Goal: Task Accomplishment & Management: Manage account settings

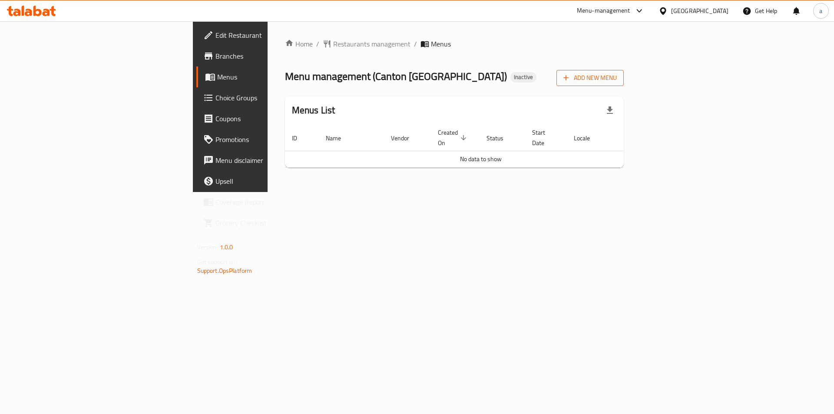
click at [617, 79] on span "Add New Menu" at bounding box center [589, 78] width 53 height 11
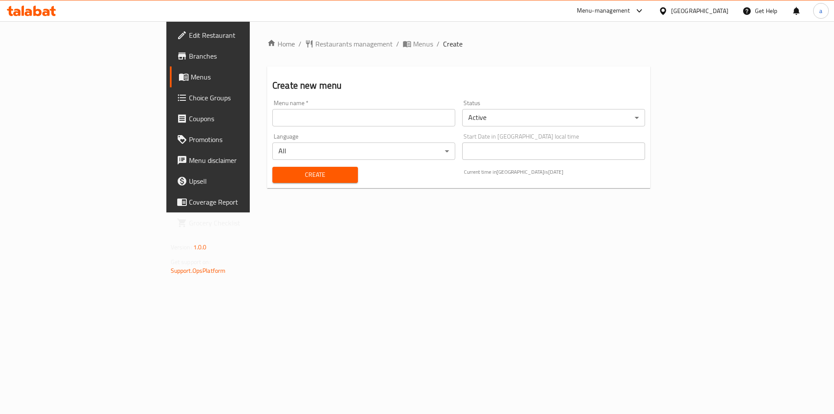
click at [333, 121] on input "text" at bounding box center [363, 117] width 183 height 17
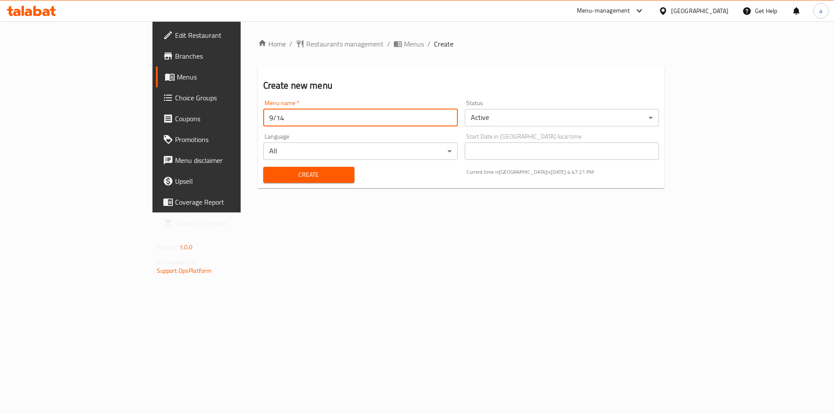
type input "9/14"
click at [263, 167] on button "Create" at bounding box center [308, 175] width 91 height 16
click at [177, 81] on span "Menus" at bounding box center [231, 77] width 108 height 10
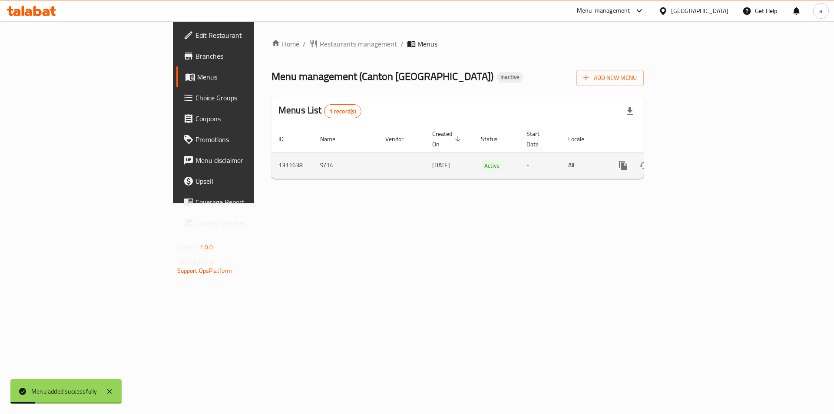
click at [691, 160] on icon "enhanced table" at bounding box center [685, 165] width 10 height 10
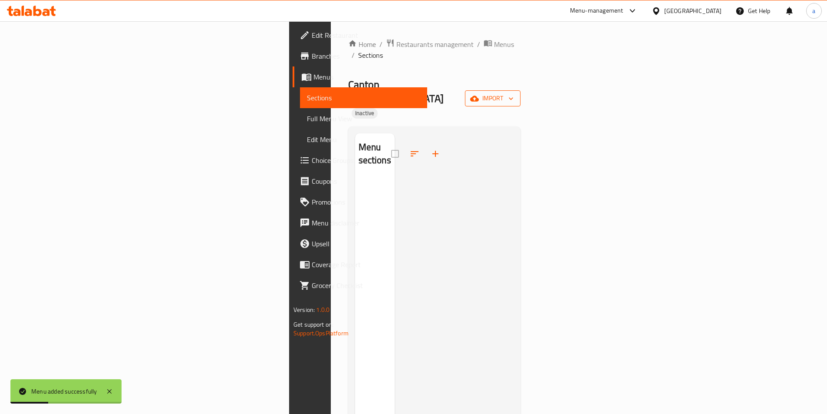
click at [514, 93] on span "import" at bounding box center [493, 98] width 42 height 11
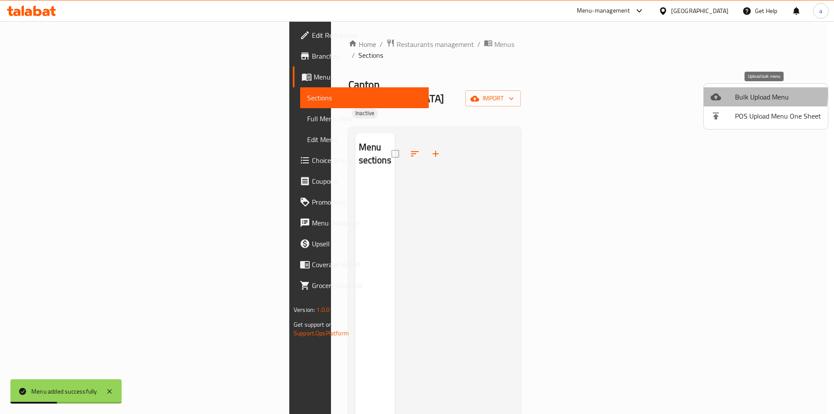
click at [733, 94] on div at bounding box center [722, 97] width 24 height 10
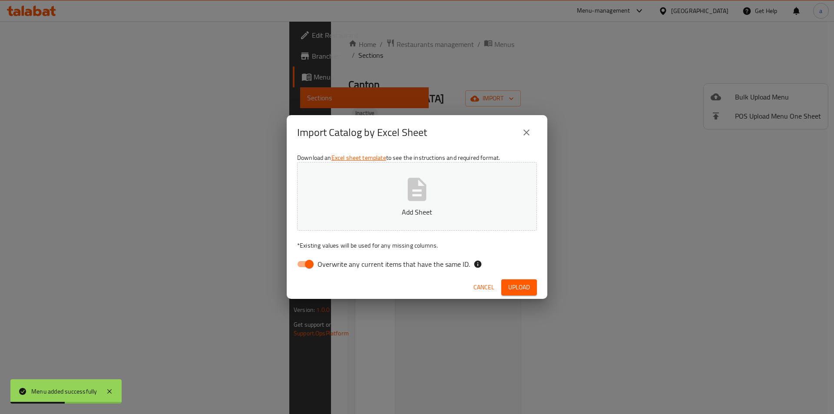
click at [305, 263] on input "Overwrite any current items that have the same ID." at bounding box center [309, 264] width 50 height 17
checkbox input "false"
click at [413, 198] on icon "button" at bounding box center [417, 189] width 19 height 23
click at [533, 291] on button "Upload" at bounding box center [519, 287] width 36 height 16
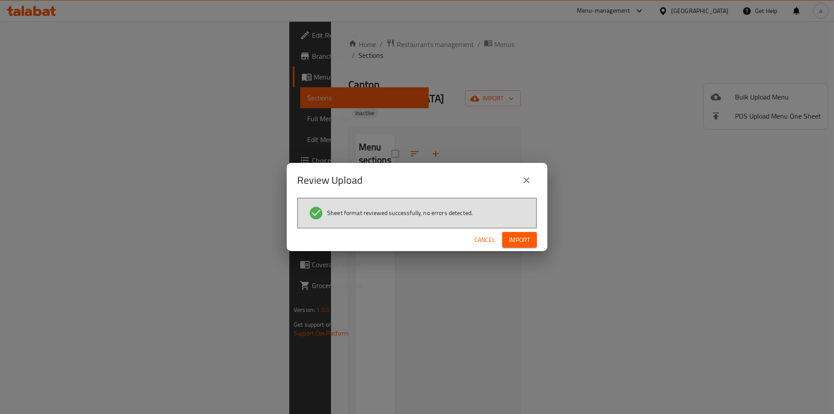
click at [524, 238] on span "Import" at bounding box center [519, 239] width 21 height 11
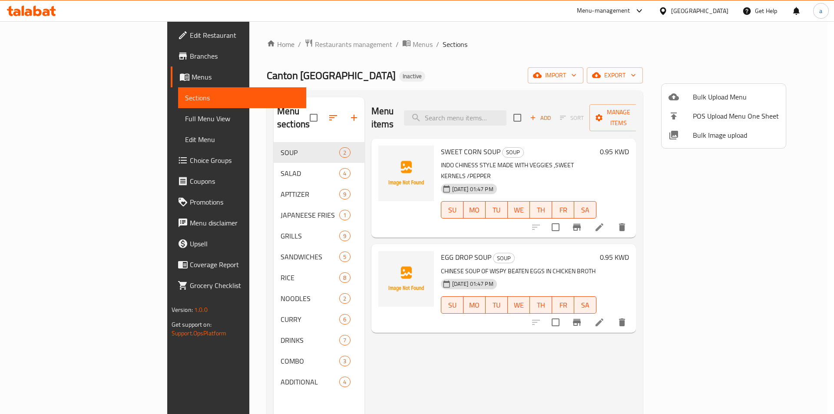
drag, startPoint x: 439, startPoint y: 69, endPoint x: 423, endPoint y: 76, distance: 17.9
click at [439, 69] on div at bounding box center [417, 207] width 834 height 414
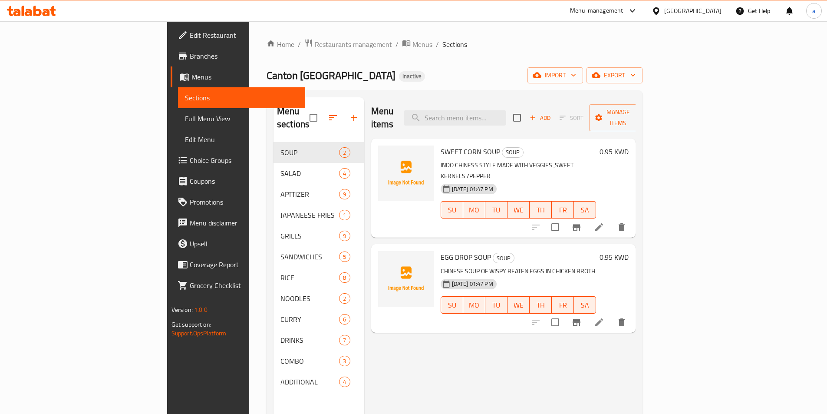
click at [178, 112] on link "Full Menu View" at bounding box center [241, 118] width 127 height 21
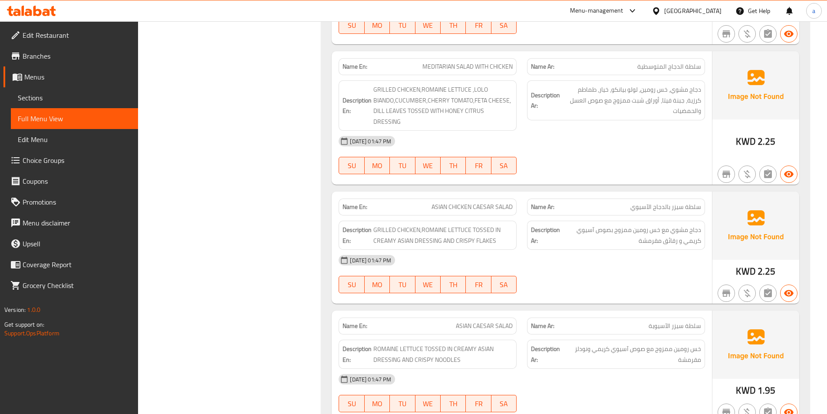
scroll to position [608, 0]
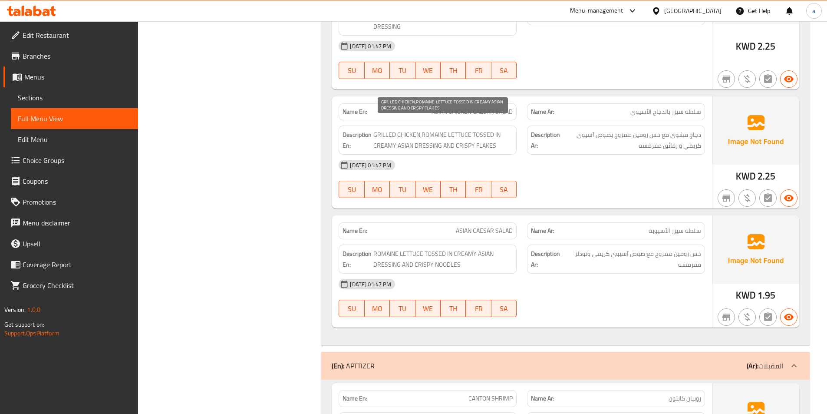
click at [490, 135] on span "GRILLED CHICKEN,ROMAINE LETTUCE TOSSED IN CREAMY ASIAN DRESSING AND CRISPY FLAK…" at bounding box center [442, 139] width 139 height 21
click at [552, 155] on div "[DATE] 01:47 PM" at bounding box center [521, 165] width 377 height 21
click at [480, 133] on span "GRILLED CHICKEN,ROMAINE LETTUCE TOSSED IN CREAMY ASIAN DRESSING AND CRISPY FLAK…" at bounding box center [442, 139] width 139 height 21
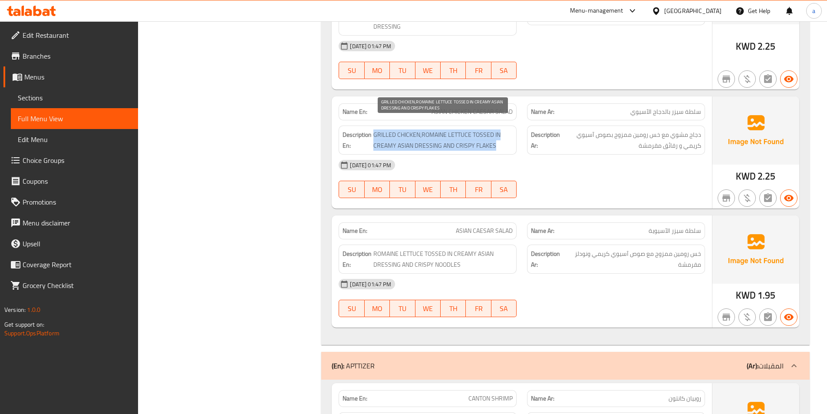
click at [480, 133] on span "GRILLED CHICKEN,ROMAINE LETTUCE TOSSED IN CREAMY ASIAN DRESSING AND CRISPY FLAK…" at bounding box center [442, 139] width 139 height 21
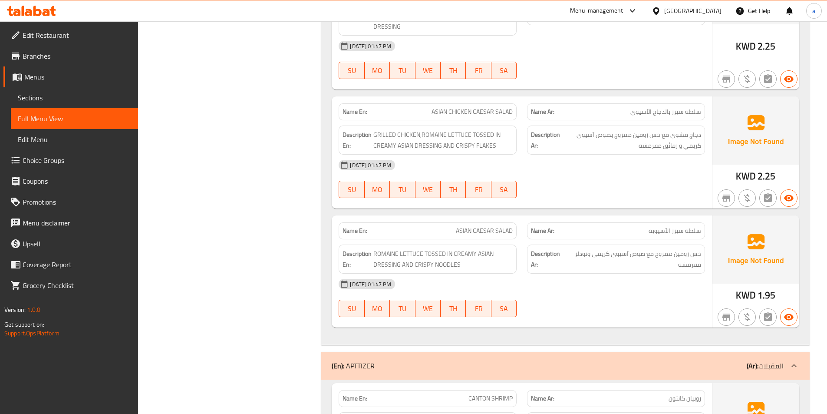
click at [670, 155] on div "[DATE] 01:47 PM" at bounding box center [521, 165] width 377 height 21
click at [379, 250] on span "ROMAINE LETTUCE TOSSED IN CREAMY ASIAN DRESSING AND CRISPY NOODLES" at bounding box center [442, 258] width 139 height 21
click at [393, 254] on span "ROMAINE LETTUCE TOSSED IN CREAMY ASIAN DRESSING AND CRISPY NOODLES" at bounding box center [442, 258] width 139 height 21
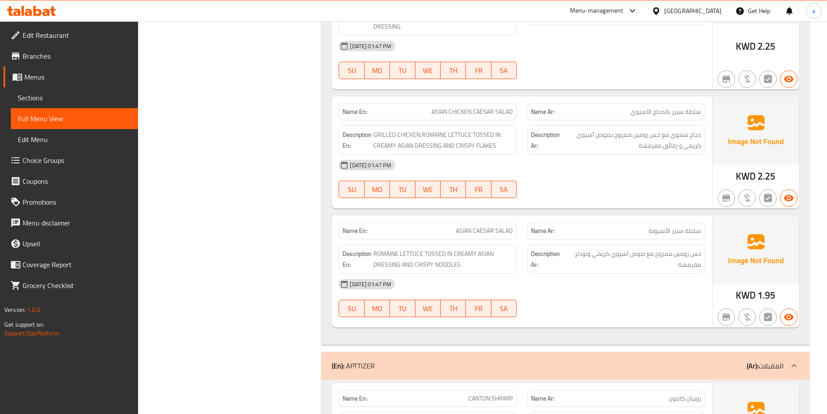
click at [436, 262] on div "Description En: ROMAINE LETTUCE TOSSED IN CREAMY ASIAN DRESSING AND CRISPY NOOD…" at bounding box center [428, 258] width 178 height 29
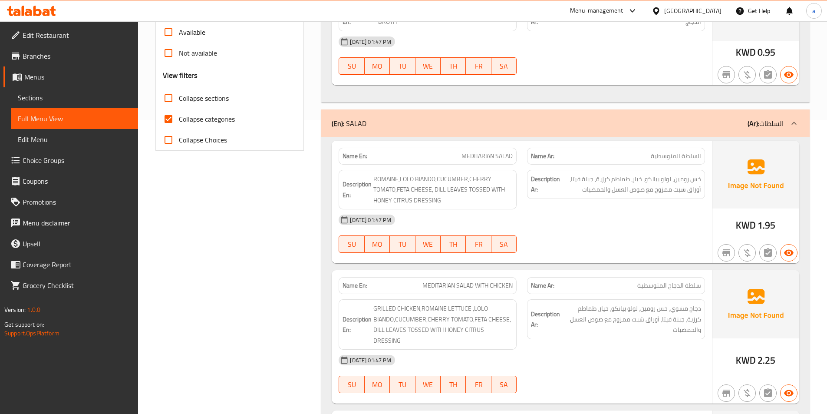
scroll to position [217, 0]
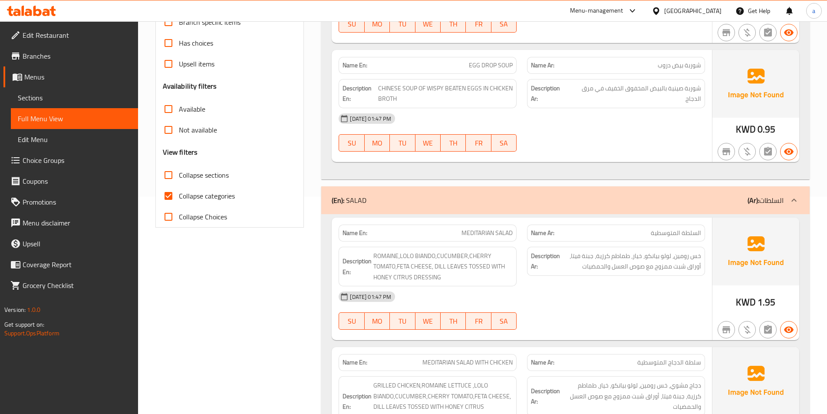
click at [172, 195] on input "Collapse categories" at bounding box center [168, 195] width 21 height 21
checkbox input "false"
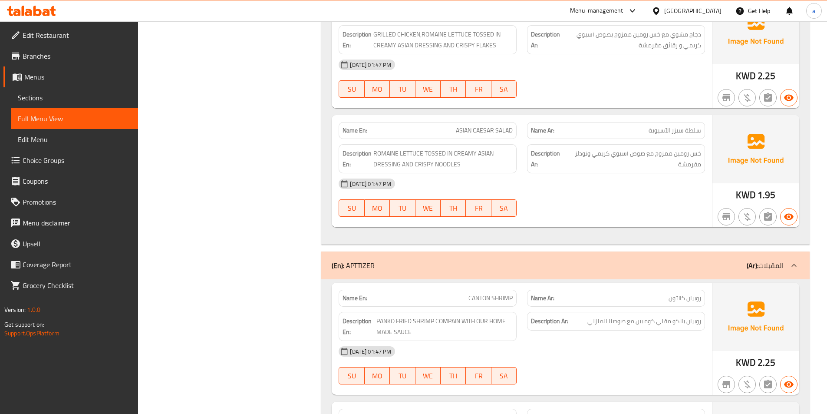
scroll to position [782, 0]
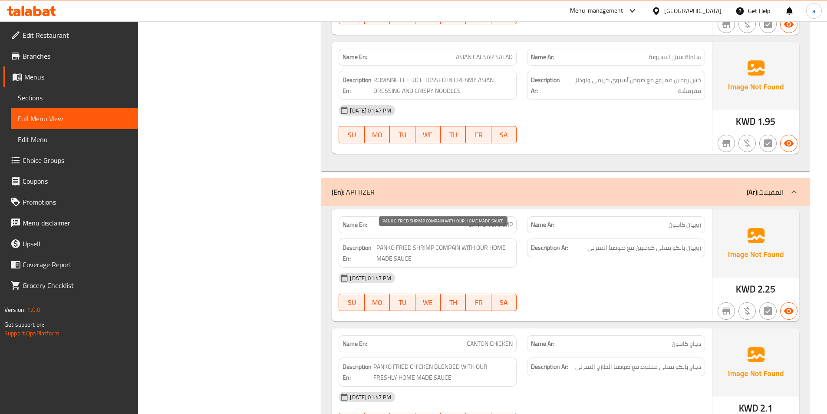
click at [449, 242] on span "PANKO FRIED SHRIMP COMPAIN WITH OUR HOME MADE SAUCE" at bounding box center [444, 252] width 137 height 21
drag, startPoint x: 447, startPoint y: 235, endPoint x: 439, endPoint y: 254, distance: 19.8
click at [439, 254] on div "Description En: PANKO FRIED SHRIMP COMPAIN WITH OUR HOME MADE SAUCE" at bounding box center [428, 252] width 178 height 29
click at [450, 242] on span "PANKO FRIED SHRIMP COMPAIN WITH OUR HOME MADE SAUCE" at bounding box center [444, 252] width 137 height 21
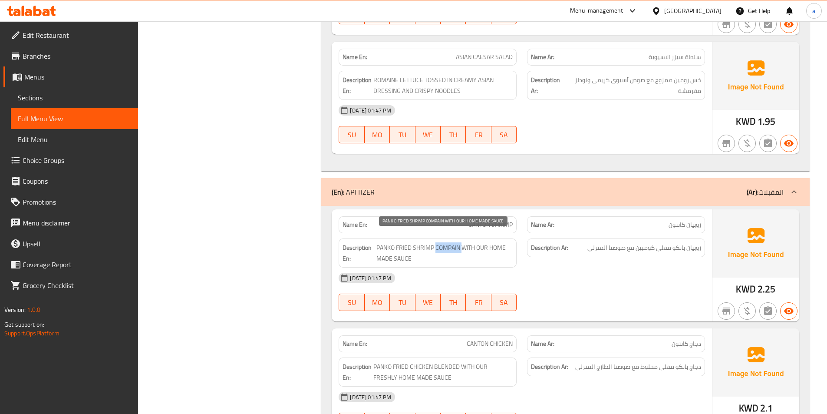
click at [450, 242] on span "PANKO FRIED SHRIMP COMPAIN WITH OUR HOME MADE SAUCE" at bounding box center [444, 252] width 137 height 21
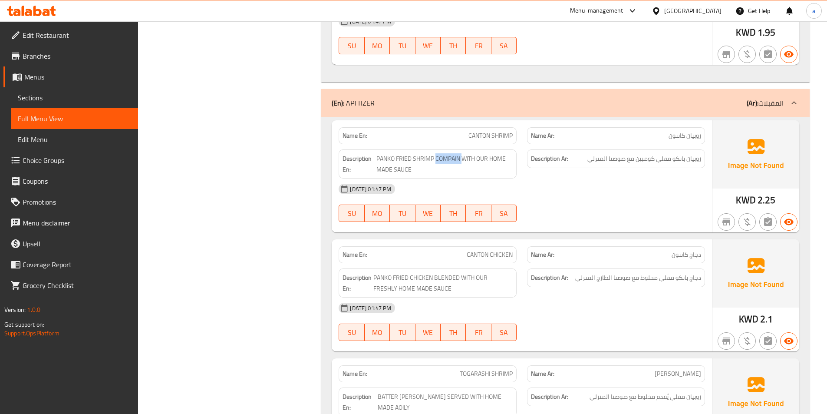
scroll to position [912, 0]
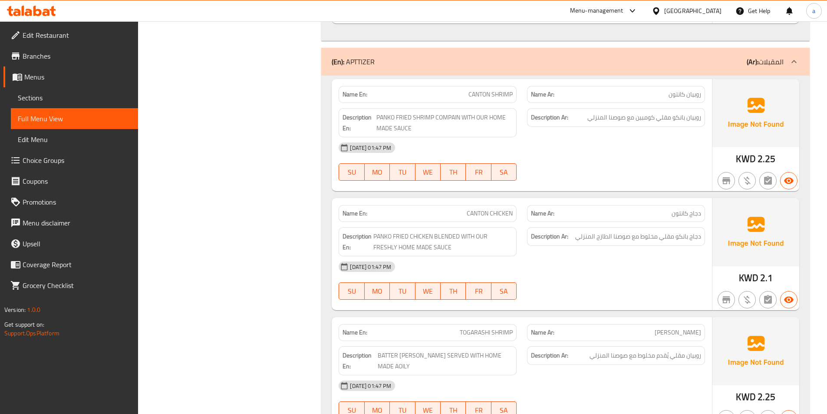
click at [623, 222] on div "Description Ar: دجاج بانكو مقلي مخلوط مع صوصنا الطازج المنزلي" at bounding box center [616, 242] width 188 height 40
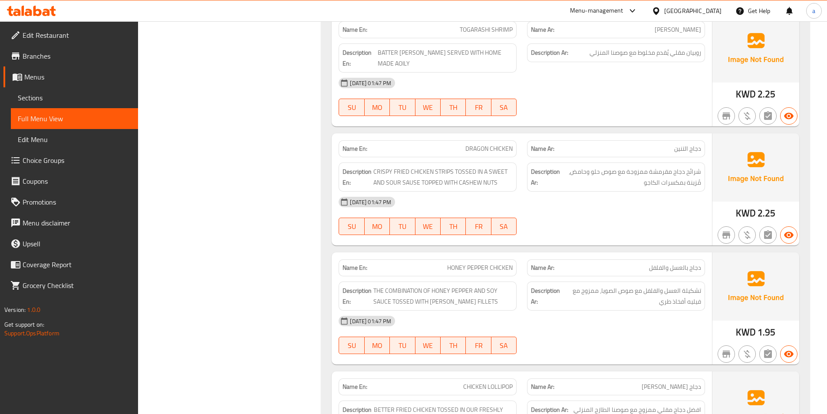
scroll to position [1216, 0]
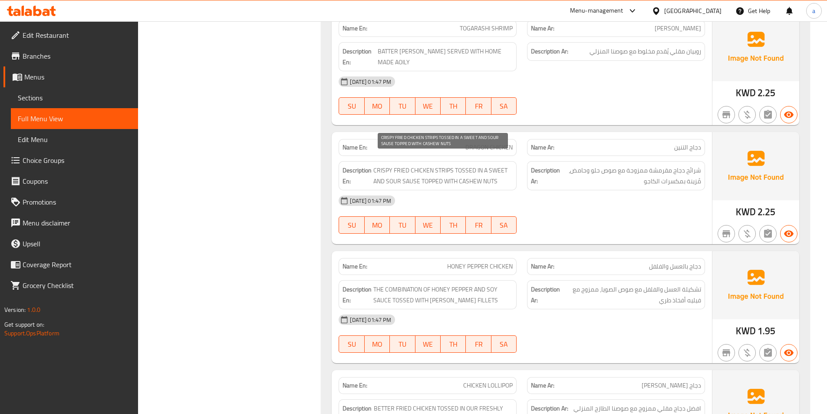
click at [432, 171] on span "CRISPY FRIED CHICKEN STRIPS TOSSED IN A SWEET AND SOUR SAUSE TOPPED WITH CASHEW…" at bounding box center [442, 175] width 139 height 21
drag, startPoint x: 432, startPoint y: 171, endPoint x: 584, endPoint y: 211, distance: 158.2
click at [584, 211] on div "14-09-2025 01:47 PM SU MO TU WE TH FR SA" at bounding box center [521, 214] width 377 height 49
click at [451, 172] on span "CRISPY FRIED CHICKEN STRIPS TOSSED IN A SWEET AND SOUR SAUSE TOPPED WITH CASHEW…" at bounding box center [442, 175] width 139 height 21
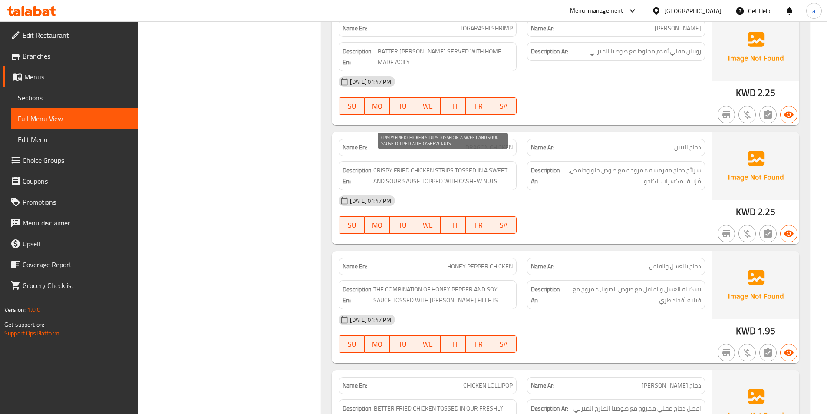
click at [451, 172] on span "CRISPY FRIED CHICKEN STRIPS TOSSED IN A SWEET AND SOUR SAUSE TOPPED WITH CASHEW…" at bounding box center [442, 175] width 139 height 21
click at [433, 167] on span "CRISPY FRIED CHICKEN STRIPS TOSSED IN A SWEET AND SOUR SAUSE TOPPED WITH CASHEW…" at bounding box center [442, 175] width 139 height 21
click at [547, 194] on div "14-09-2025 01:47 PM" at bounding box center [521, 200] width 377 height 21
click at [463, 165] on span "CRISPY FRIED CHICKEN STRIPS TOSSED IN A SWEET AND SOUR SAUSE TOPPED WITH CASHEW…" at bounding box center [442, 175] width 139 height 21
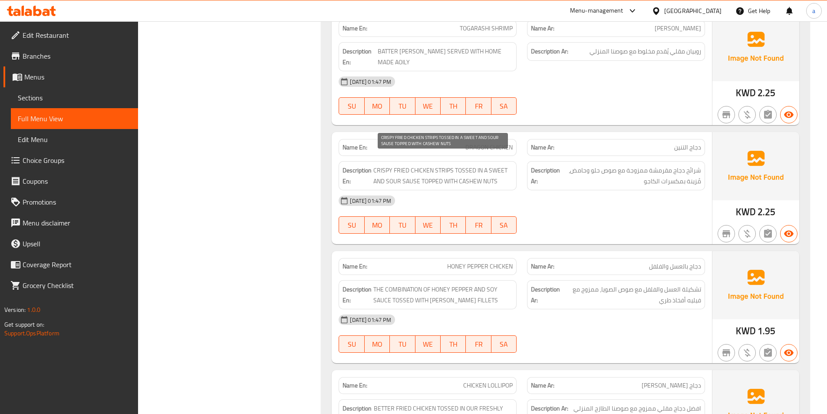
click at [465, 165] on span "CRISPY FRIED CHICKEN STRIPS TOSSED IN A SWEET AND SOUR SAUSE TOPPED WITH CASHEW…" at bounding box center [442, 175] width 139 height 21
click at [578, 190] on div "14-09-2025 01:47 PM" at bounding box center [521, 200] width 377 height 21
click at [431, 171] on span "CRISPY FRIED CHICKEN STRIPS TOSSED IN A SWEET AND SOUR SAUSE TOPPED WITH CASHEW…" at bounding box center [442, 175] width 139 height 21
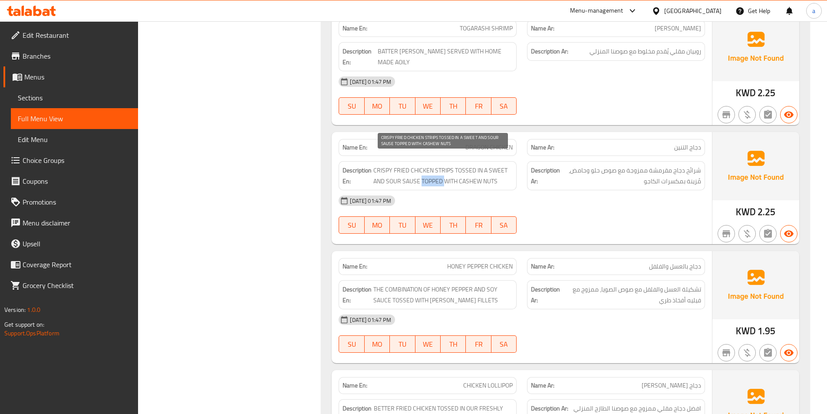
copy span "TOPPED"
click at [619, 201] on div "14-09-2025 01:47 PM SU MO TU WE TH FR SA" at bounding box center [521, 214] width 377 height 49
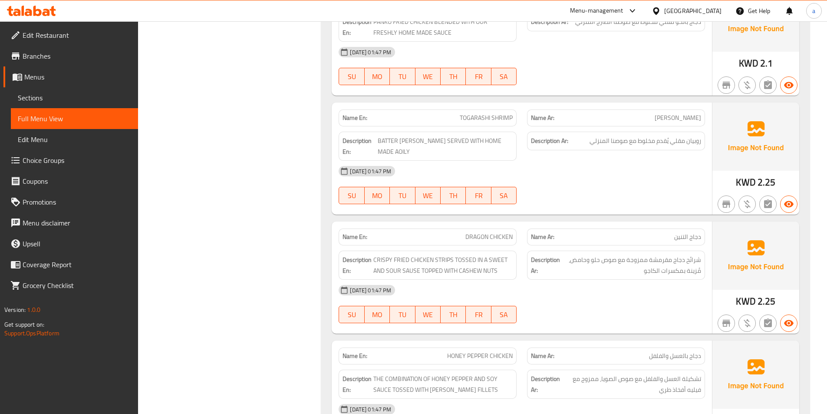
scroll to position [1129, 0]
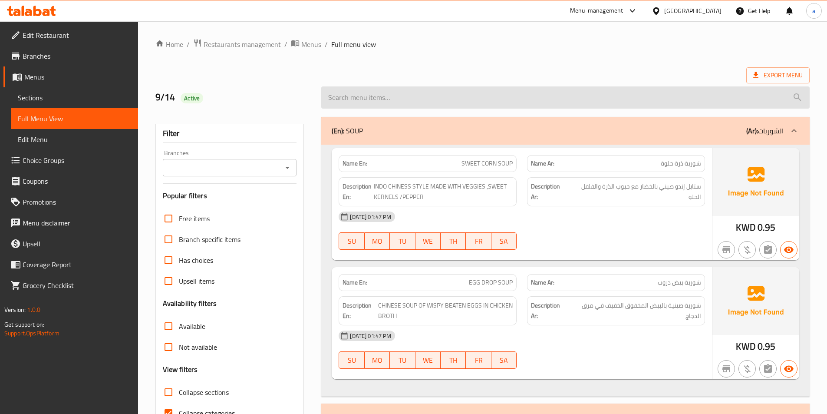
click at [454, 102] on input "search" at bounding box center [565, 97] width 489 height 22
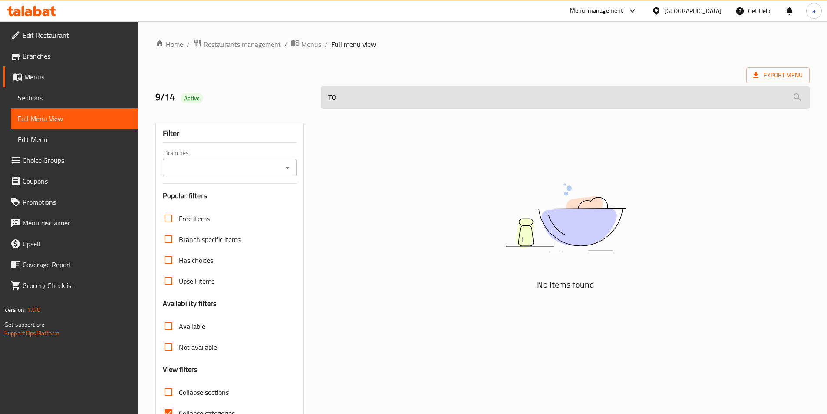
type input "T"
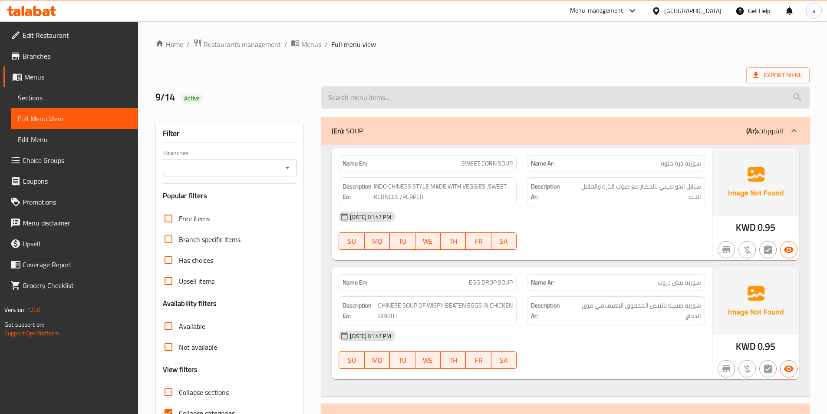
paste input "TOPPED"
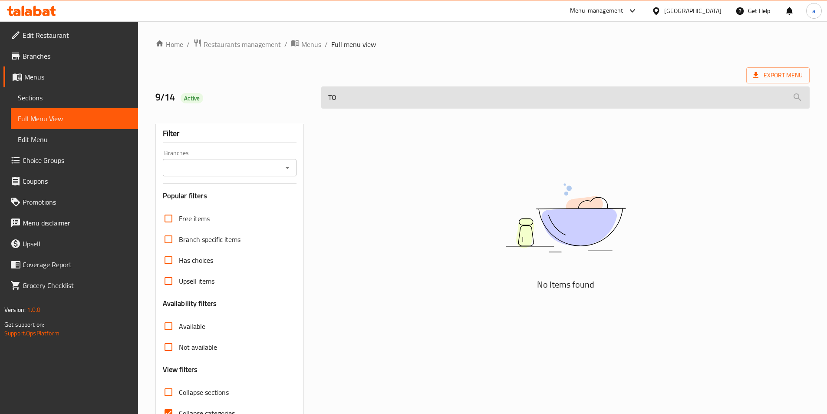
type input "T"
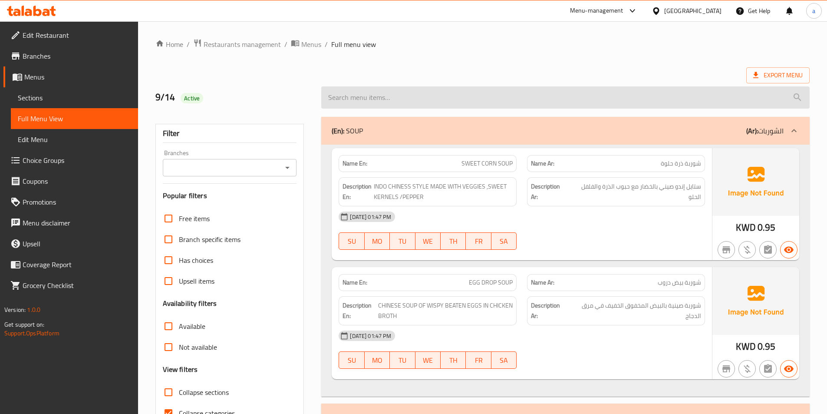
scroll to position [1179, 0]
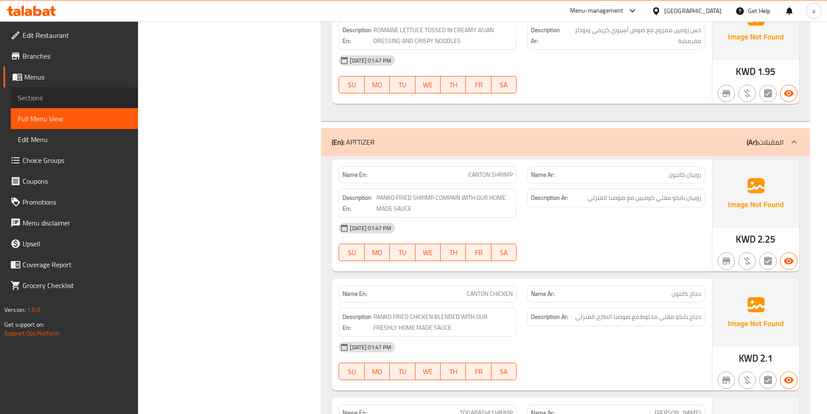
click at [33, 95] on span "Sections" at bounding box center [74, 97] width 113 height 10
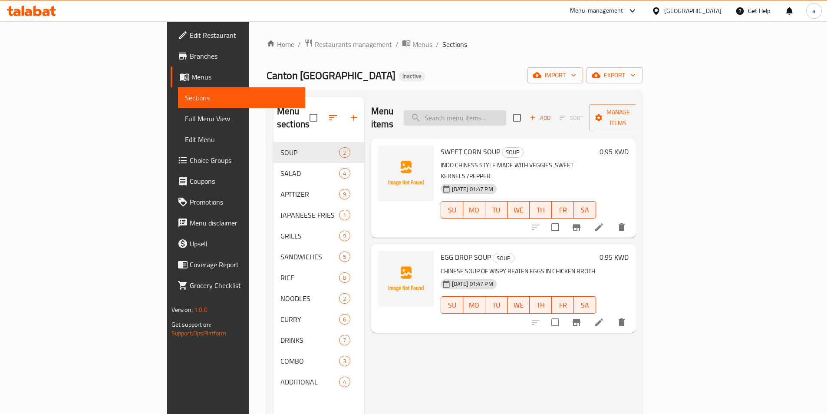
click at [506, 110] on input "search" at bounding box center [455, 117] width 102 height 15
type input "T"
paste input "TOPPED"
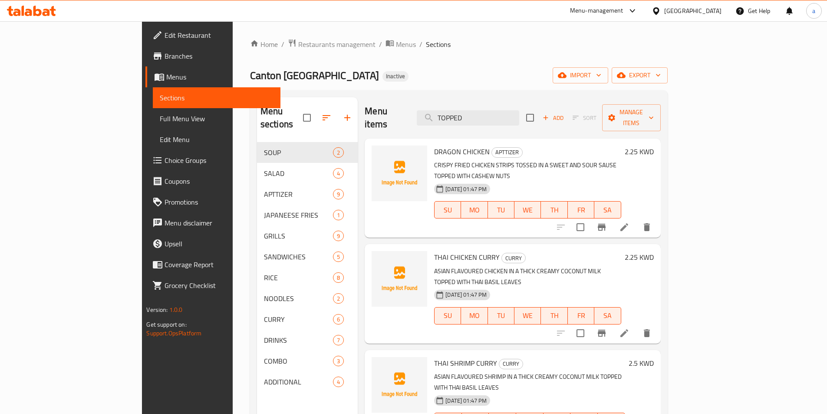
type input "TOPPED"
click at [630, 222] on icon at bounding box center [624, 227] width 10 height 10
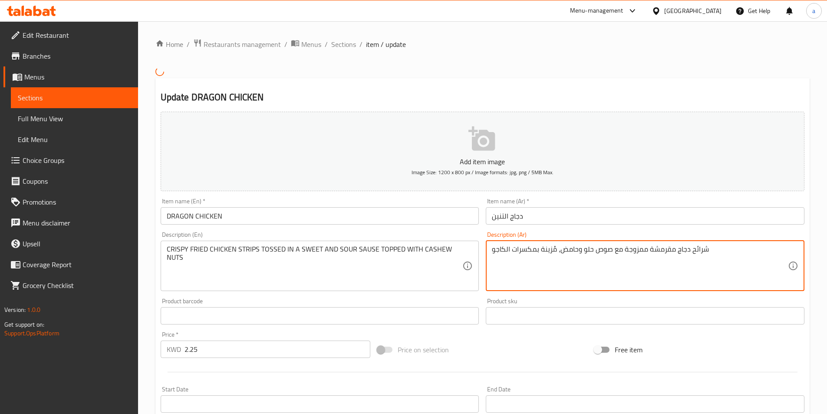
click at [546, 251] on textarea "شرائح دجاج مقرمشة ممزوجة مع صوص حلو وحامض، مُزينة بمكسرات الكاجو" at bounding box center [640, 265] width 296 height 41
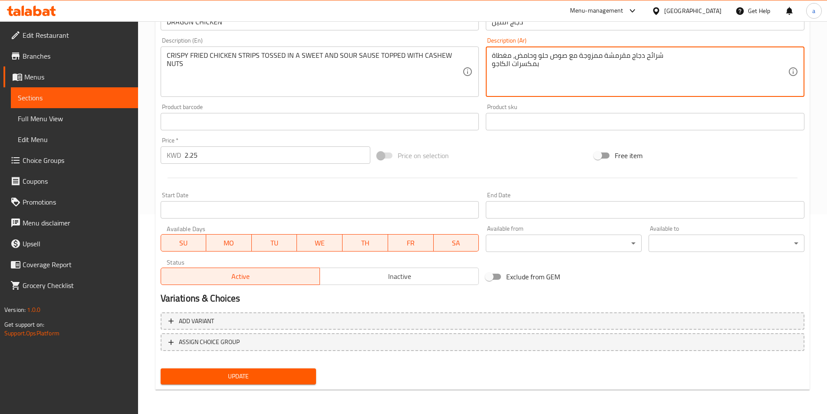
type textarea "شرائح دجاج مقرمشة ممزوجة مع صوص حلو وحامض، مغطاة بمكسرات الكاجو"
click at [268, 374] on span "Update" at bounding box center [239, 376] width 142 height 11
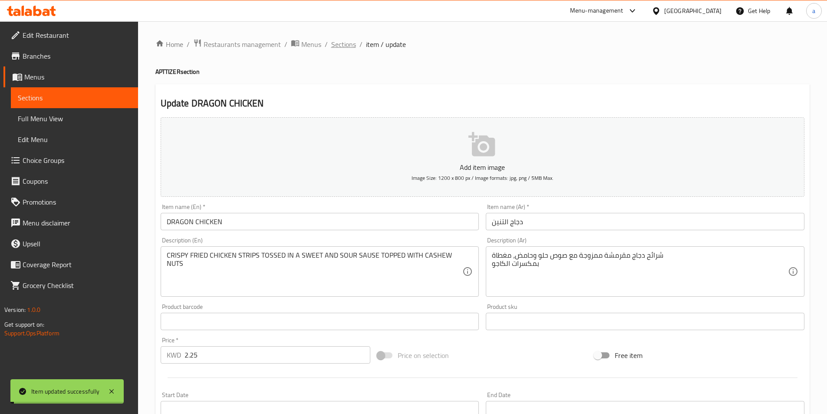
click at [341, 50] on span "Sections" at bounding box center [343, 44] width 25 height 10
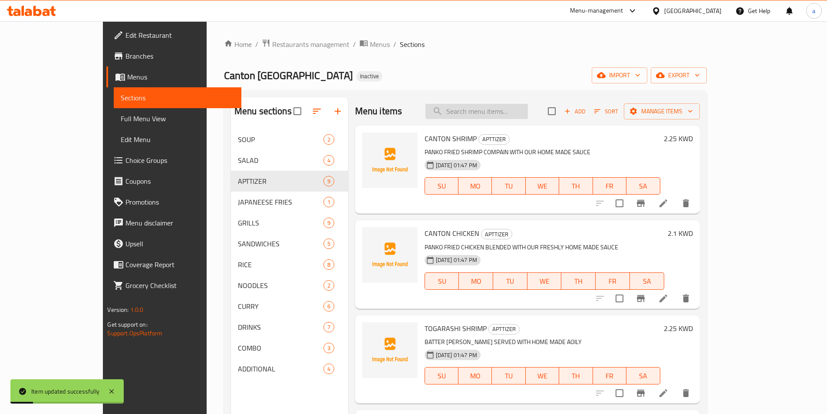
click at [523, 104] on input "search" at bounding box center [477, 111] width 102 height 15
paste input "TOPPED"
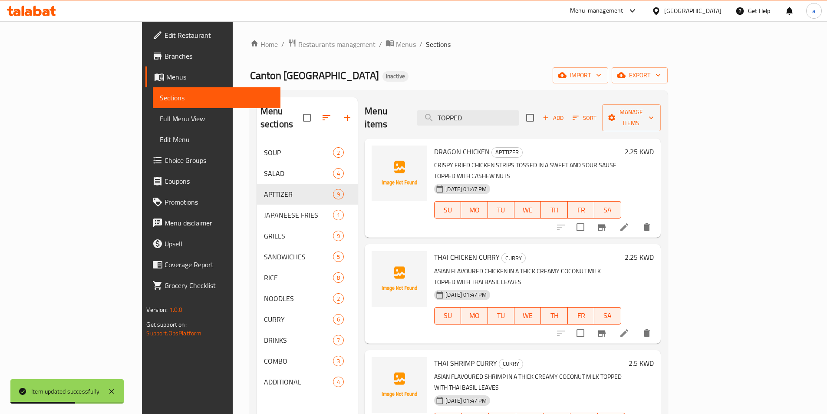
type input "TOPPED"
click at [630, 328] on icon at bounding box center [624, 333] width 10 height 10
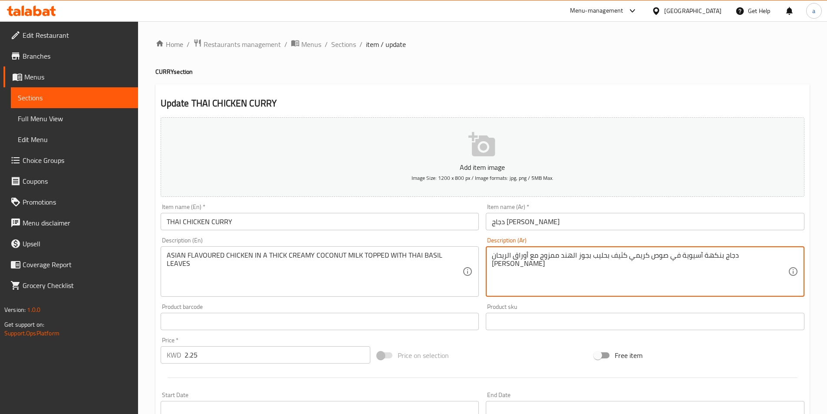
click at [577, 258] on textarea "دجاج بنكهة آسيوية في صوص كريمي كثيف بحليب بجوز الهند ممزوج مع أوراق الريحان الت…" at bounding box center [640, 271] width 296 height 41
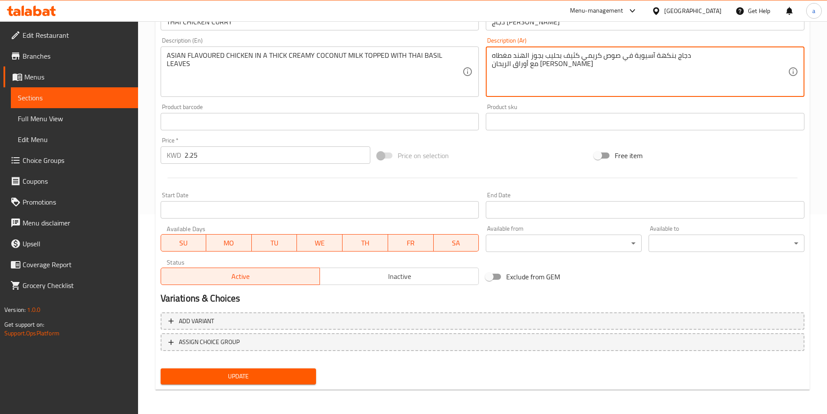
type textarea "دجاج بنكهة آسيوية في صوص كريمي كثيف بحليب بجوز الهند مغطاه مع أوراق الريحان [PE…"
click at [247, 370] on button "Update" at bounding box center [239, 376] width 156 height 16
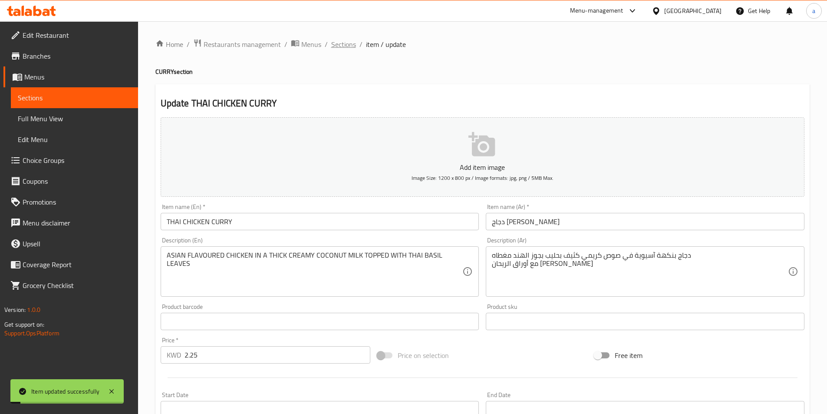
click at [343, 46] on span "Sections" at bounding box center [343, 44] width 25 height 10
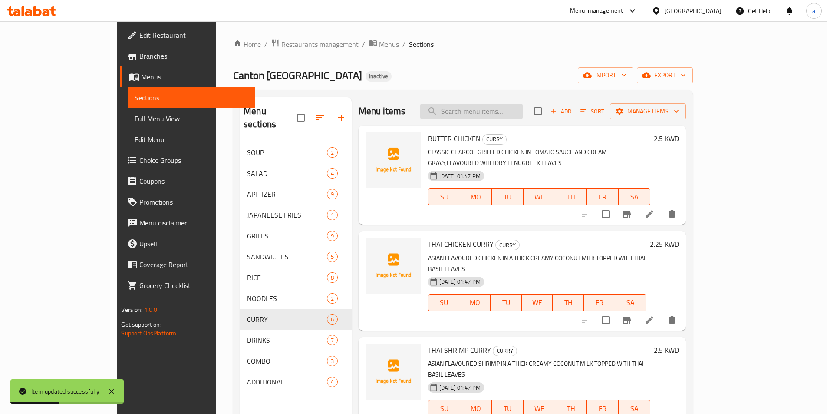
click at [512, 118] on input "search" at bounding box center [471, 111] width 102 height 15
paste input "TOPPED"
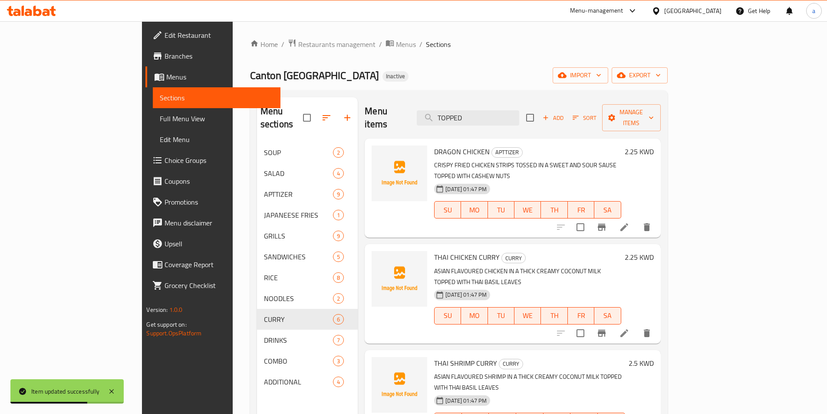
type input "TOPPED"
click at [637, 219] on li at bounding box center [624, 227] width 24 height 16
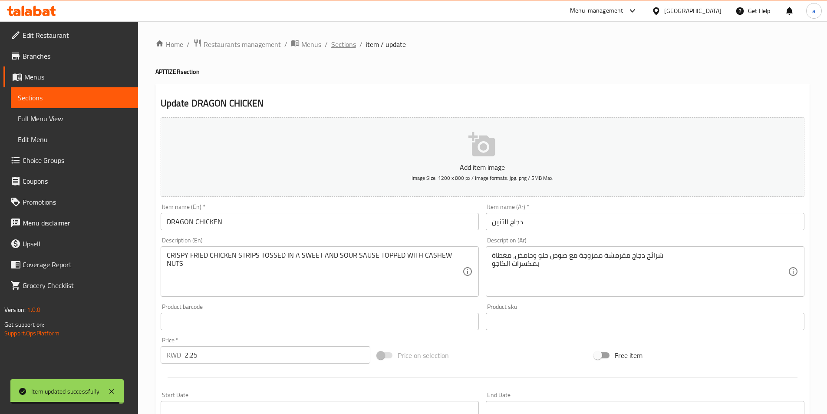
click at [343, 46] on span "Sections" at bounding box center [343, 44] width 25 height 10
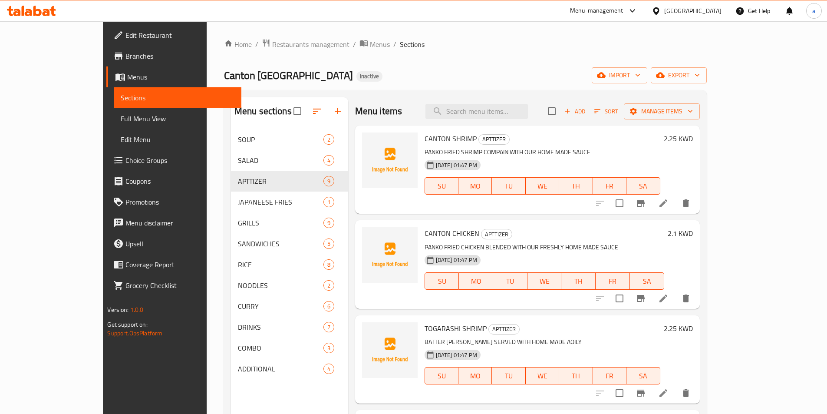
click at [527, 121] on div "Menu items Add Sort Manage items" at bounding box center [527, 111] width 345 height 28
click at [526, 112] on input "search" at bounding box center [477, 111] width 102 height 15
paste input "TOPPED"
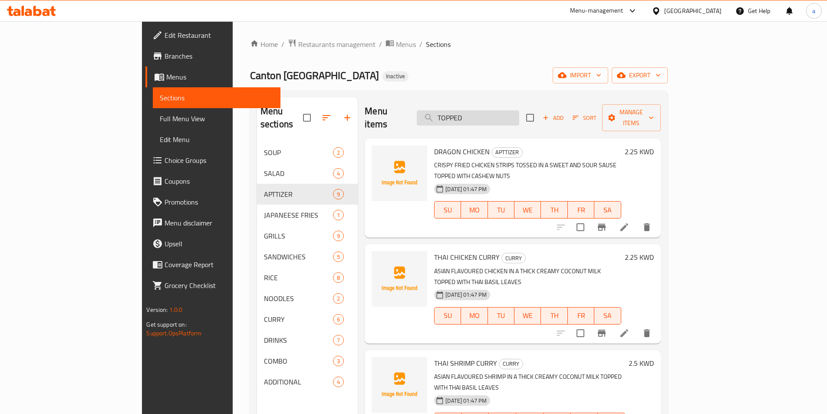
click at [519, 110] on input "TOPPED" at bounding box center [468, 117] width 102 height 15
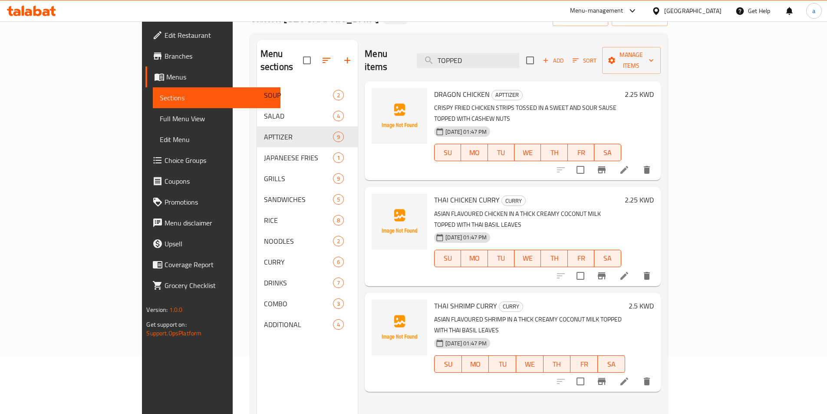
scroll to position [122, 0]
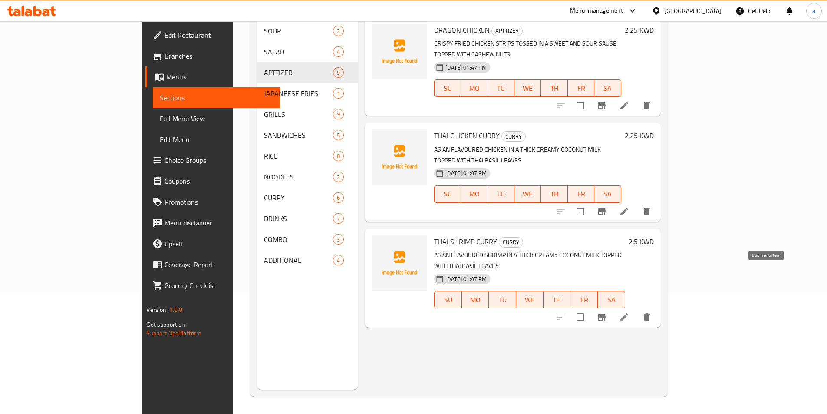
type input "TOPPED"
click at [630, 312] on icon at bounding box center [624, 317] width 10 height 10
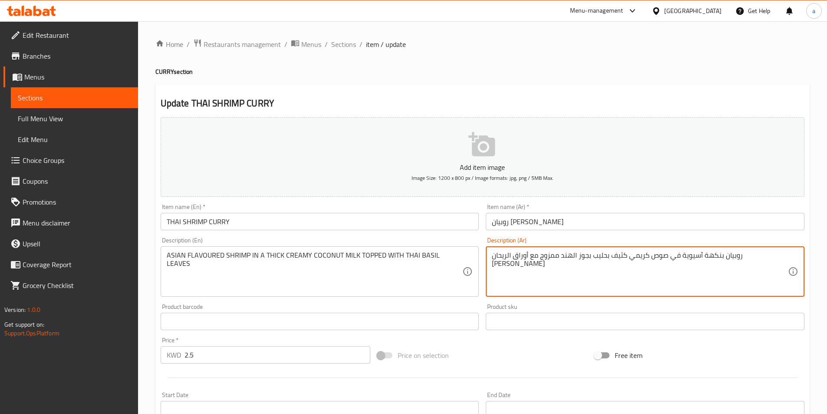
click at [579, 258] on textarea "روبيان بنكهة آسيوية في صوص كريمي كثيف بحليب بجوز الهند ممزوج مع أوراق الريحان ا…" at bounding box center [640, 271] width 296 height 41
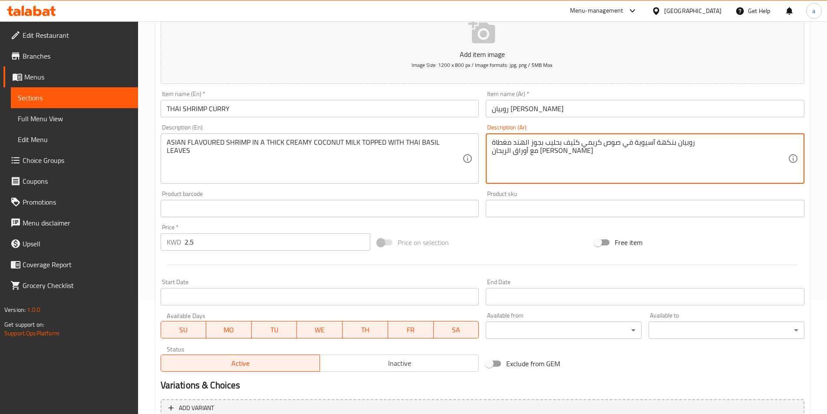
scroll to position [200, 0]
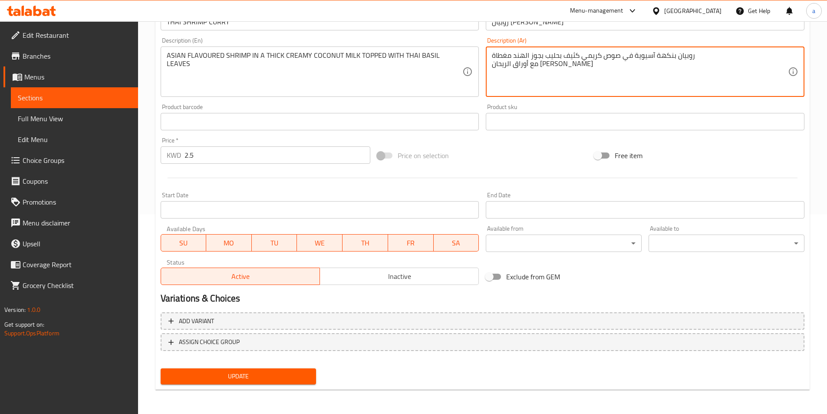
type textarea "روبيان بنكهة آسيوية في صوص كريمي كثيف بحليب بجوز الهند مغطاة مع أوراق الريحان […"
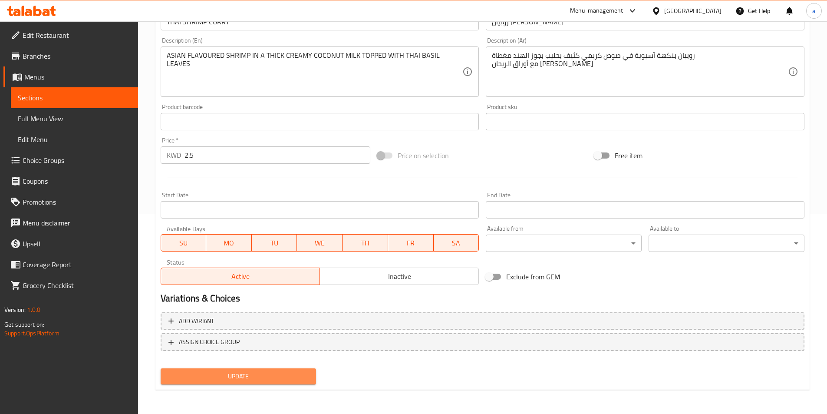
click at [266, 383] on button "Update" at bounding box center [239, 376] width 156 height 16
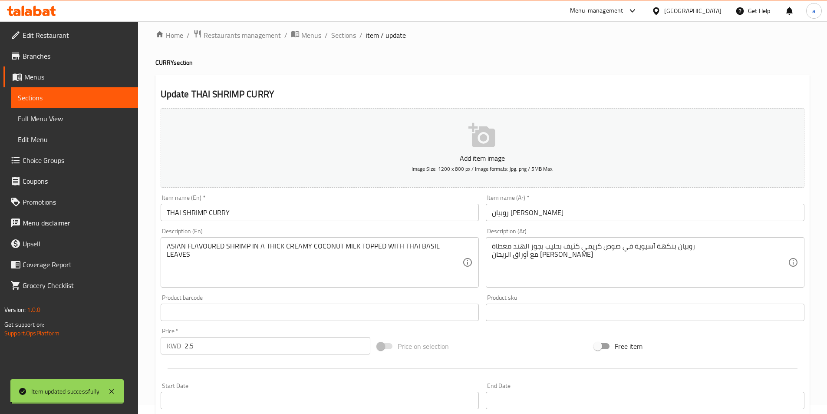
scroll to position [0, 0]
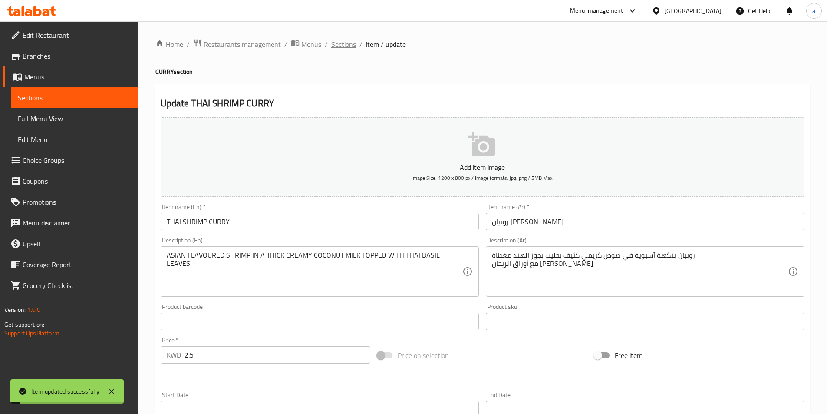
click at [342, 44] on span "Sections" at bounding box center [343, 44] width 25 height 10
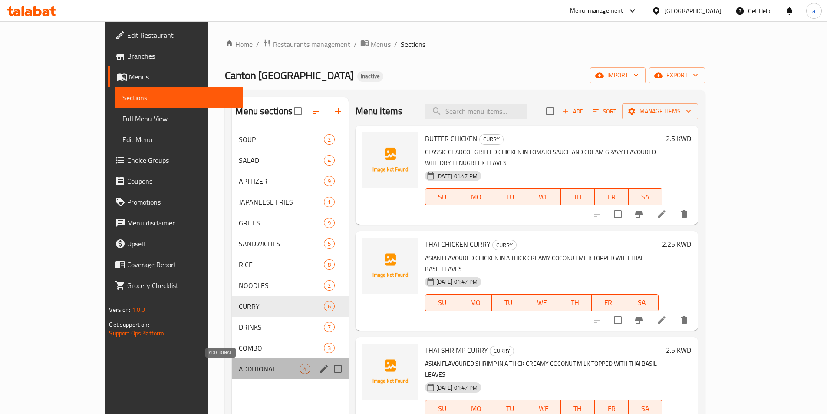
click at [247, 366] on span "ADDITIONAL" at bounding box center [269, 368] width 60 height 10
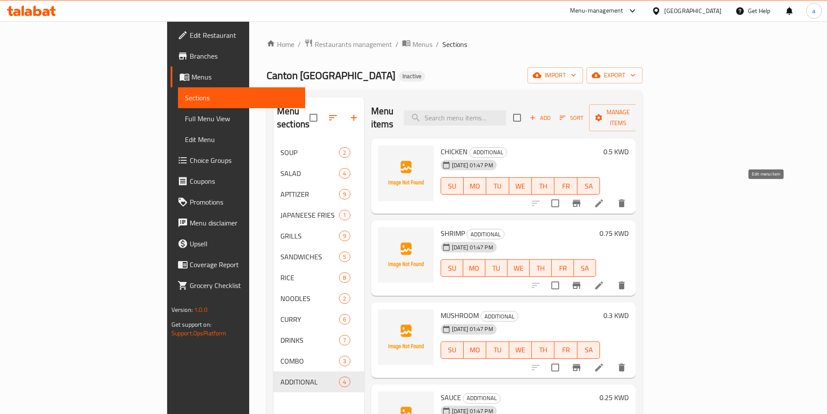
click at [604, 198] on icon at bounding box center [599, 203] width 10 height 10
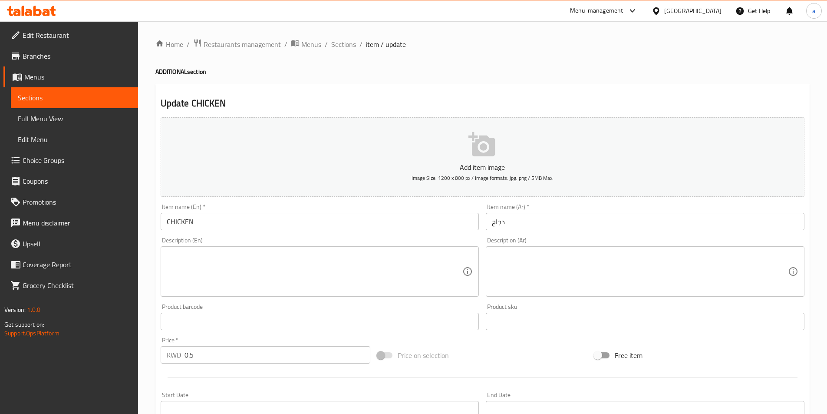
click at [543, 229] on input "دجاج" at bounding box center [645, 221] width 319 height 17
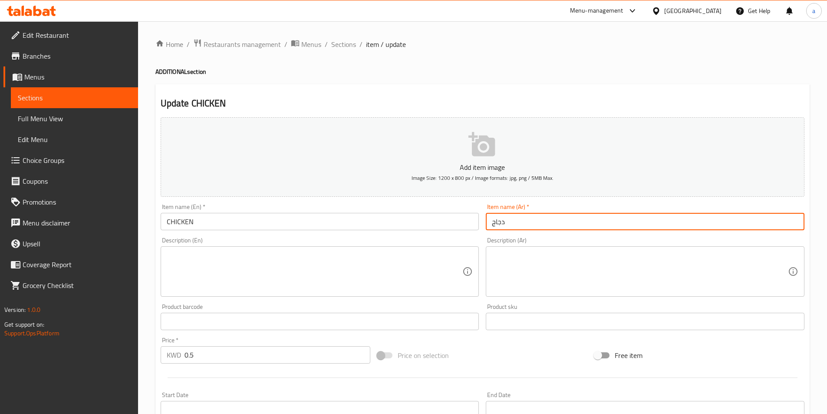
click at [251, 222] on input "CHICKEN" at bounding box center [320, 221] width 319 height 17
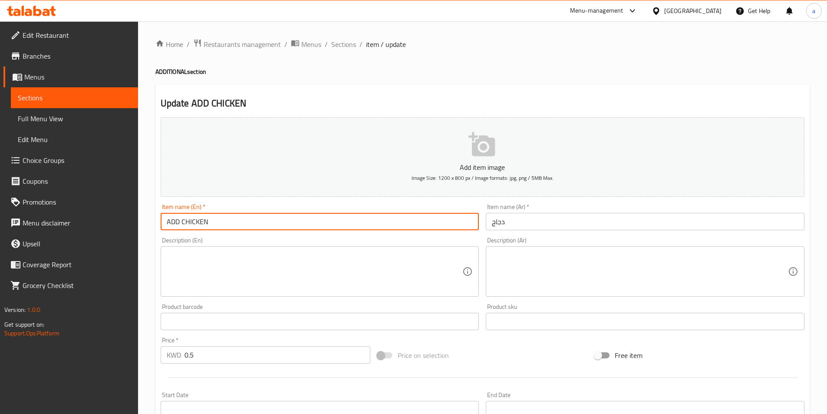
type input "ADD CHICKEN"
click at [510, 229] on input "دجاج" at bounding box center [645, 221] width 319 height 17
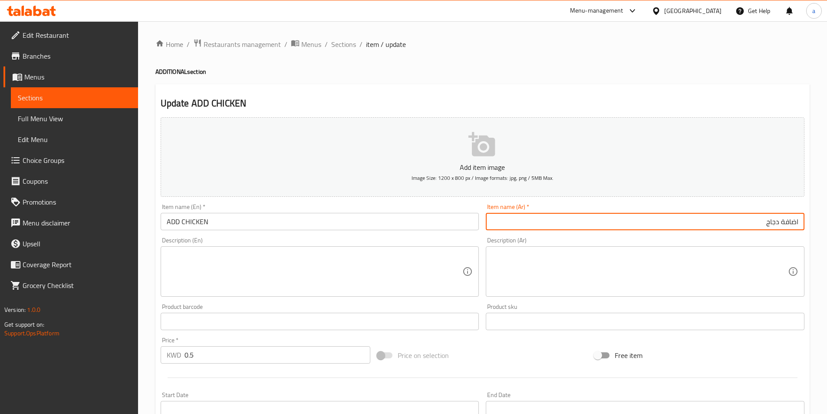
type input "اضافة دجاج"
click at [335, 43] on span "Sections" at bounding box center [343, 44] width 25 height 10
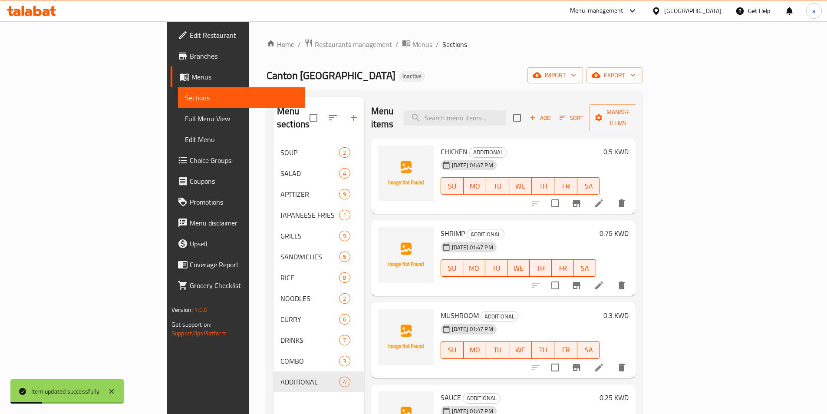
scroll to position [87, 0]
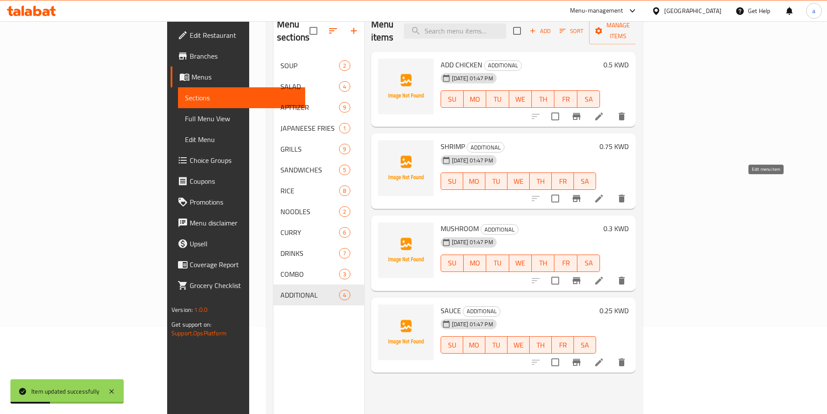
click at [604, 193] on icon at bounding box center [599, 198] width 10 height 10
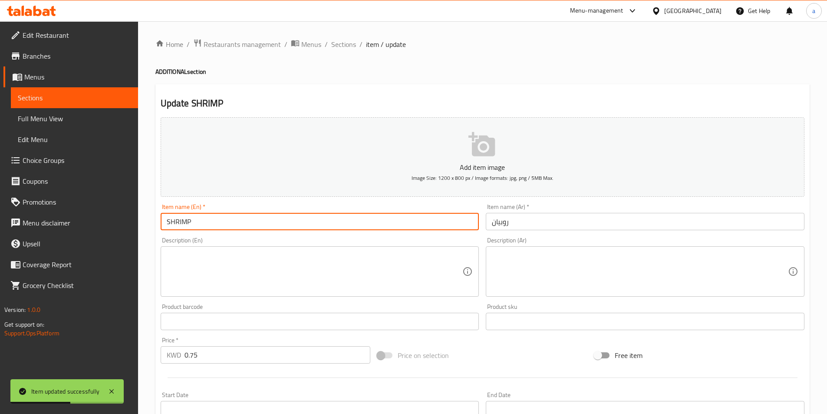
click at [206, 222] on input "SHRIMP" at bounding box center [320, 221] width 319 height 17
type input "ADD SHRIMP"
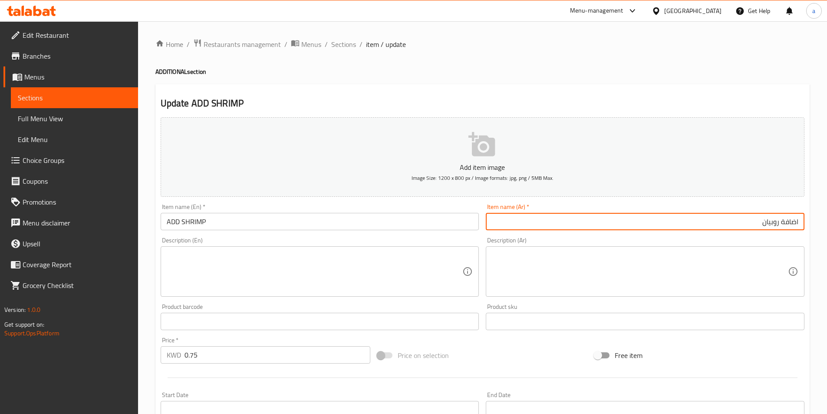
type input "اضافة روبيان"
click at [343, 45] on span "Sections" at bounding box center [343, 44] width 25 height 10
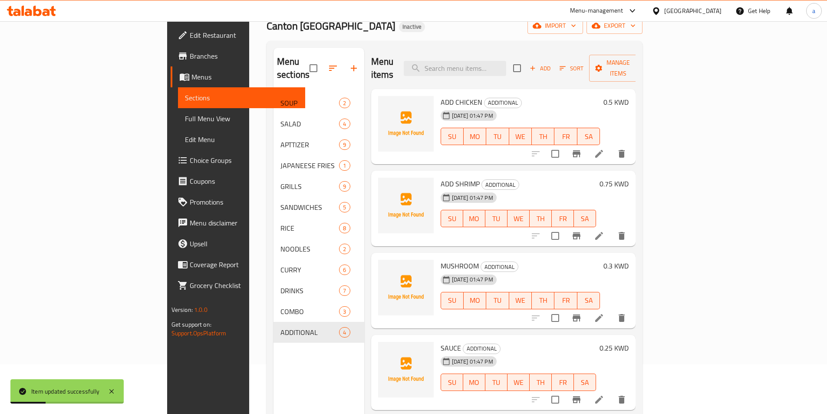
scroll to position [122, 0]
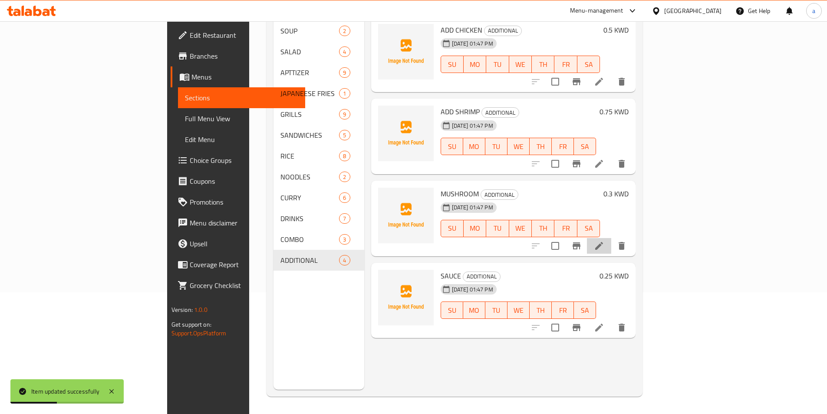
click at [604, 241] on icon at bounding box center [599, 246] width 10 height 10
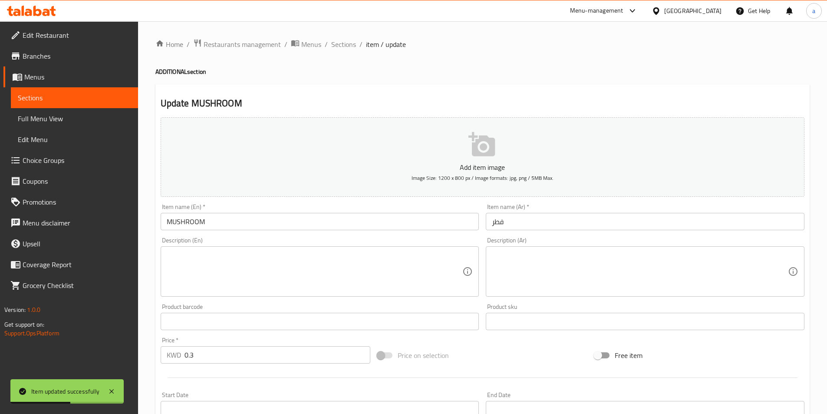
click at [317, 224] on input "MUSHROOM" at bounding box center [320, 221] width 319 height 17
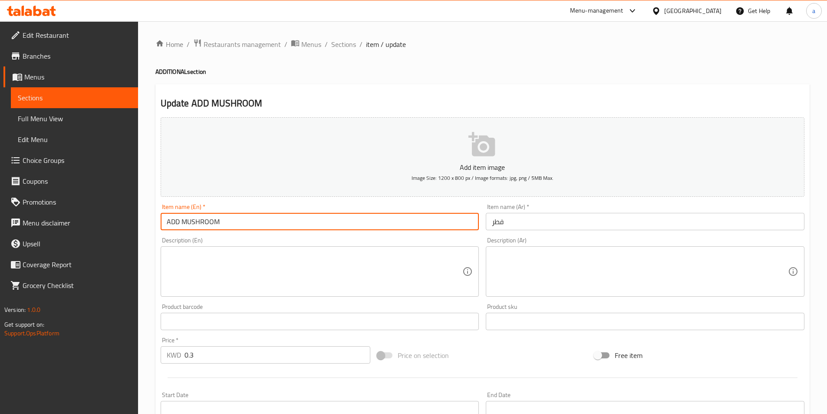
type input "ADD MUSHROOM"
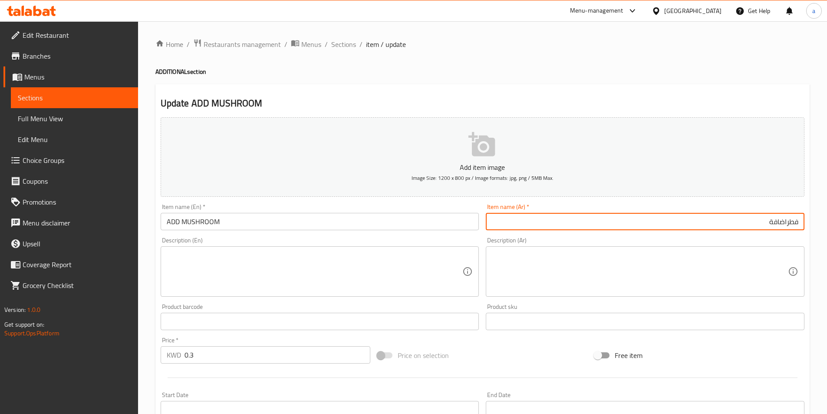
click at [775, 222] on input "فطراضافة" at bounding box center [645, 221] width 319 height 17
click at [790, 222] on input "فطراضافة" at bounding box center [645, 221] width 319 height 17
drag, startPoint x: 786, startPoint y: 223, endPoint x: 748, endPoint y: 236, distance: 40.0
click at [748, 236] on div "Add item image Image Size: 1200 x 800 px / Image formats: jpg, png / 5MB Max. I…" at bounding box center [482, 301] width 651 height 374
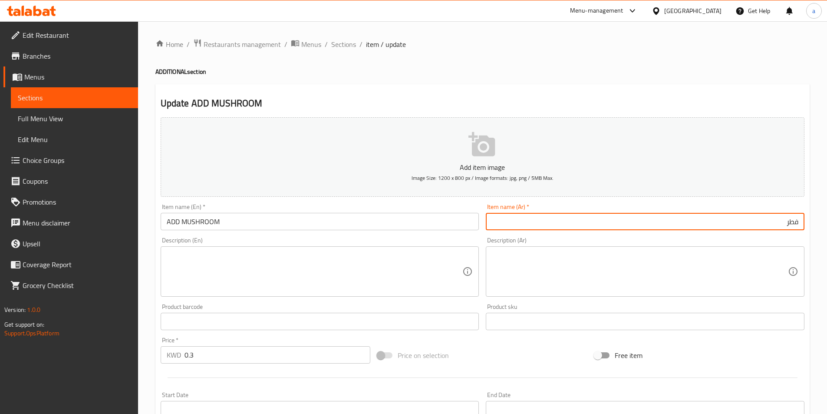
paste input "اضافة"
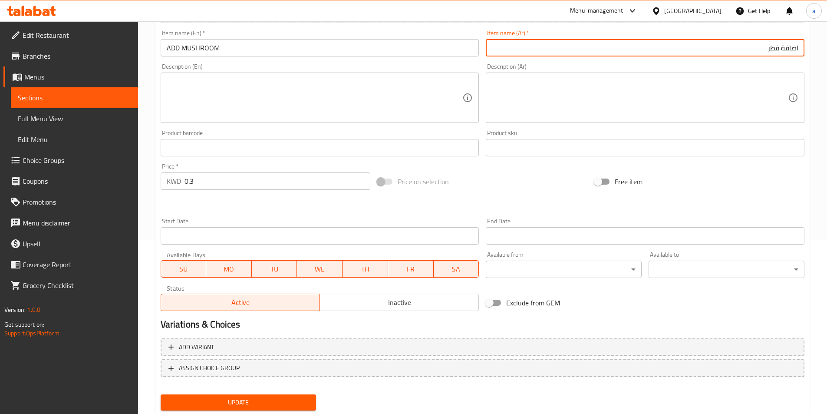
type input "اضافة فطر"
click at [267, 400] on span "Update" at bounding box center [239, 402] width 142 height 11
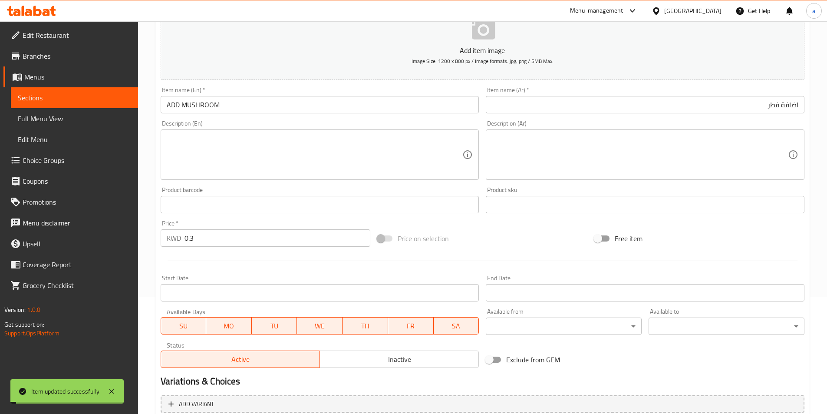
scroll to position [0, 0]
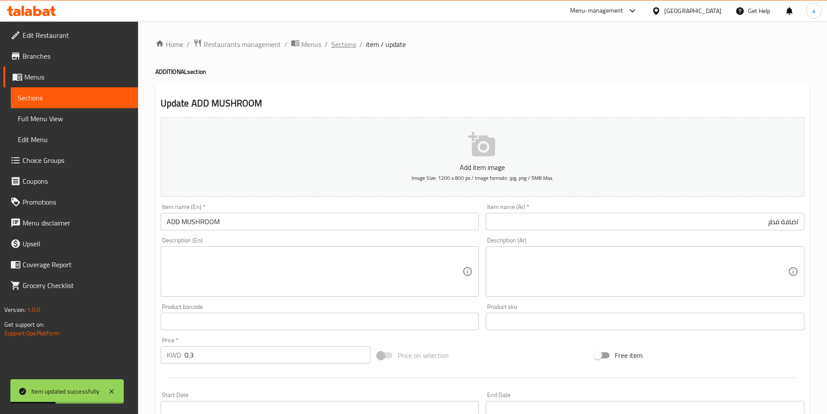
click at [349, 44] on span "Sections" at bounding box center [343, 44] width 25 height 10
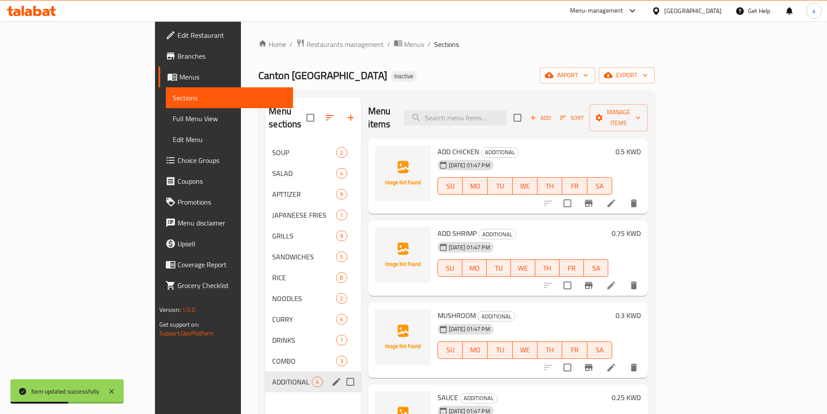
click at [272, 376] on span "ADDITIONAL" at bounding box center [292, 381] width 40 height 10
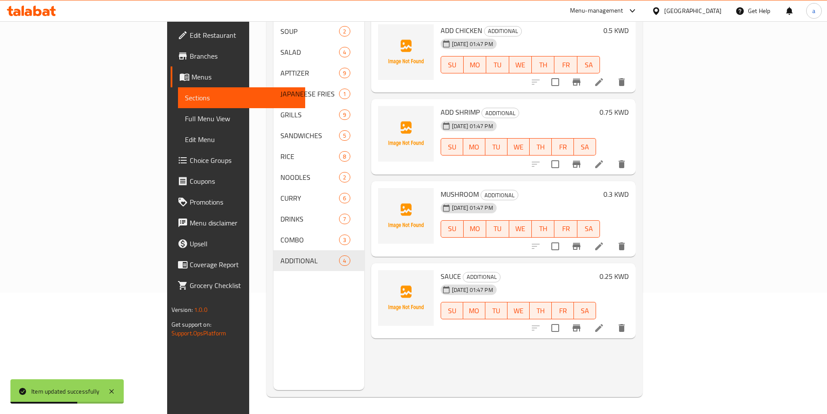
scroll to position [122, 0]
click at [603, 324] on icon at bounding box center [599, 328] width 8 height 8
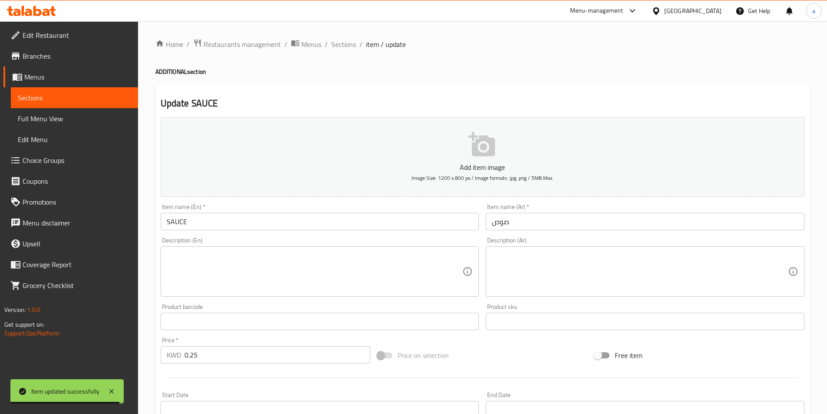
click at [285, 219] on input "SAUCE" at bounding box center [320, 221] width 319 height 17
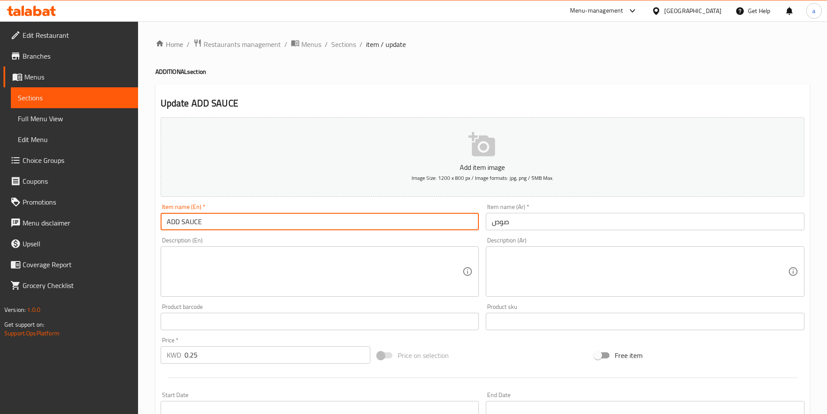
type input "ADD SAUCE"
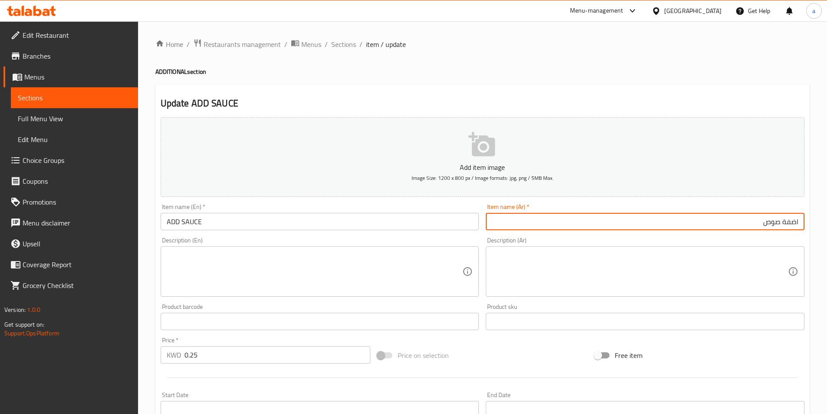
type input "اضفة صوص"
click at [348, 48] on span "Sections" at bounding box center [343, 44] width 25 height 10
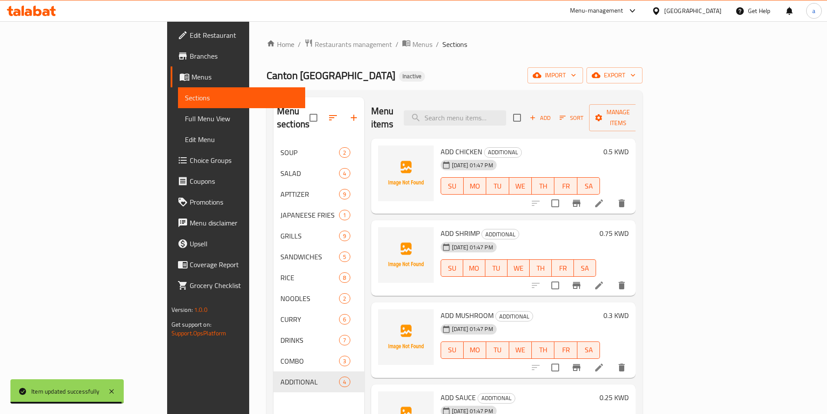
click at [274, 383] on div "Menu sections SOUP 2 SALAD 4 APTTIZER 9 JAPANEESE FRIES 1 GRILLS 9 SANDWICHES 5…" at bounding box center [319, 304] width 91 height 414
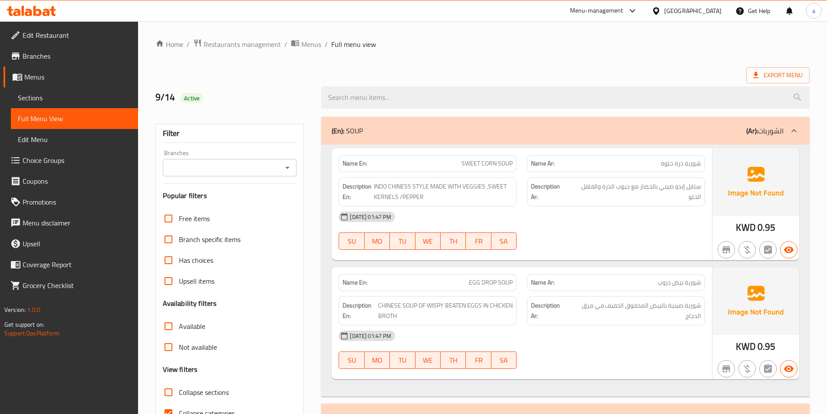
click at [172, 407] on input "Collapse categories" at bounding box center [168, 413] width 21 height 21
checkbox input "false"
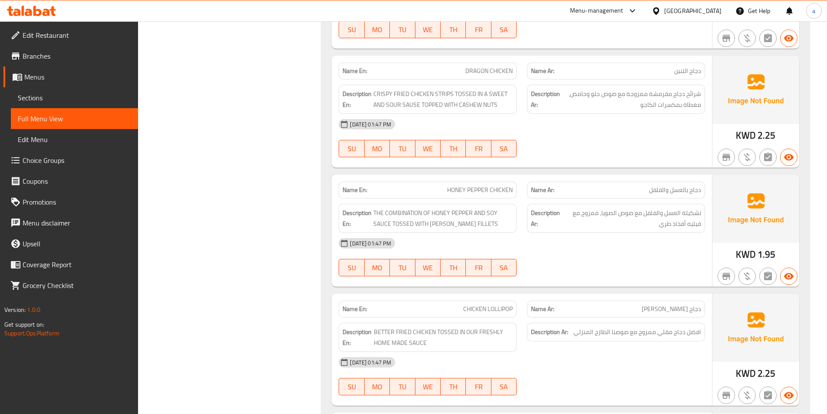
scroll to position [1303, 0]
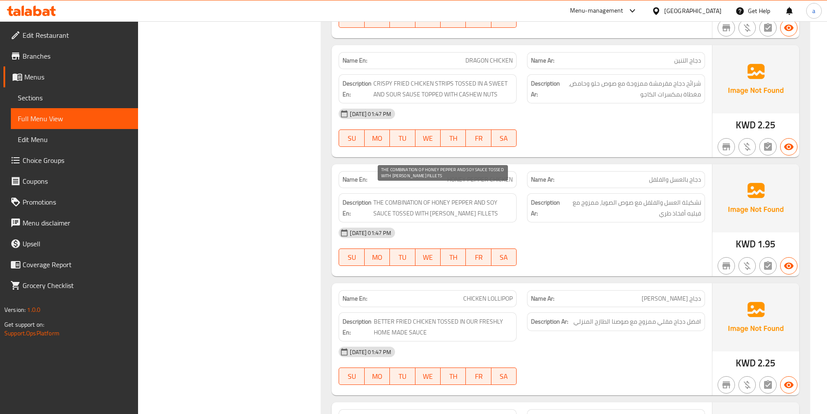
click at [411, 197] on span "THE COMBINATION OF HONEY PEPPER AND SOY SAUCE TOSSED WITH [PERSON_NAME] FILLETS" at bounding box center [442, 207] width 139 height 21
click at [411, 197] on span "THE COMBINATION OF HONEY PEPPER AND SOY SAUCE TOSSED WITH JUICY THIGH FILLETS" at bounding box center [442, 207] width 139 height 21
click at [559, 222] on div "14-09-2025 01:47 PM" at bounding box center [521, 232] width 377 height 21
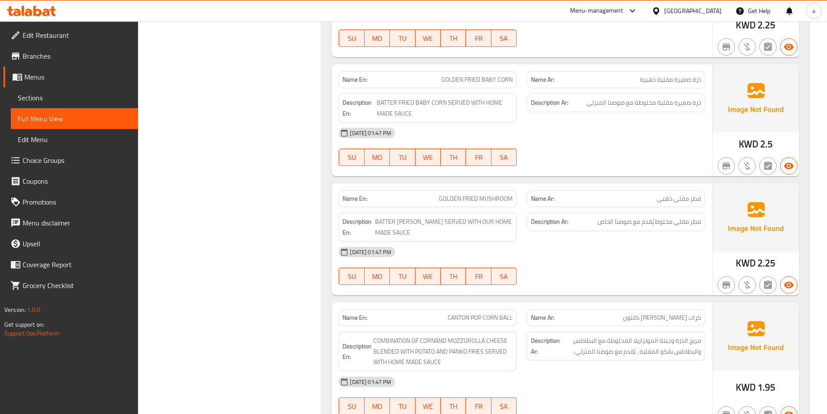
scroll to position [1650, 0]
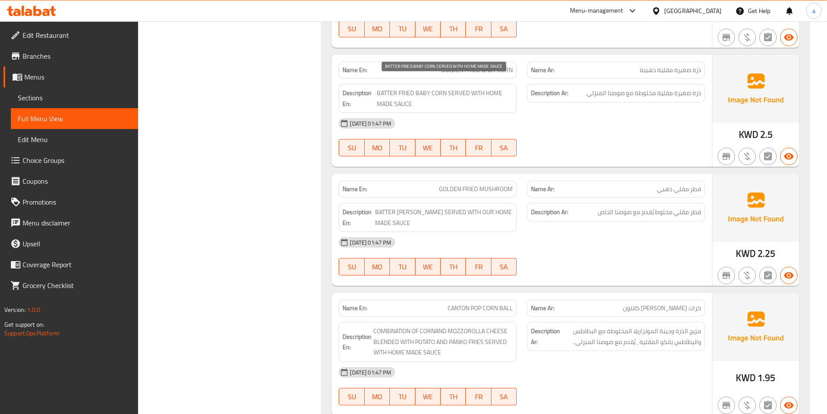
click at [393, 88] on span "BATTER FRIED BABY CORN SERVED WITH HOME MADE SAUCE" at bounding box center [445, 98] width 136 height 21
click at [595, 124] on div "14-09-2025 01:47 PM SU MO TU WE TH FR SA" at bounding box center [521, 137] width 377 height 49
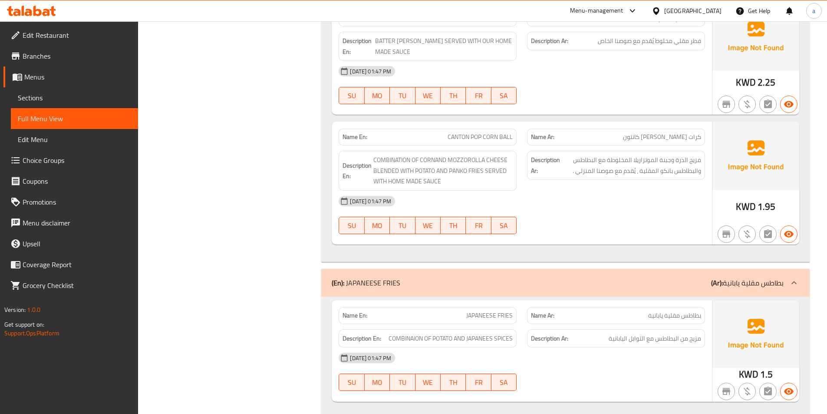
scroll to position [1824, 0]
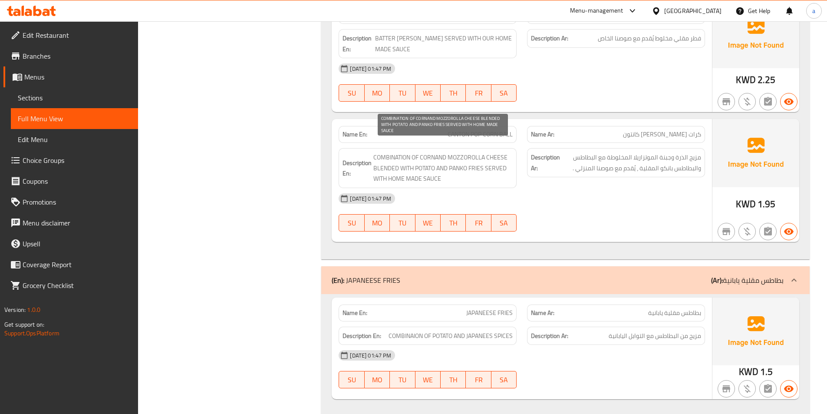
click at [388, 152] on span "COMBINATION OF CORNAND MOZZOROLLA CHEESE BLENDED WITH POTATO AND PANKO FRIES SE…" at bounding box center [442, 168] width 139 height 32
click at [584, 188] on div "14-09-2025 01:47 PM" at bounding box center [521, 198] width 377 height 21
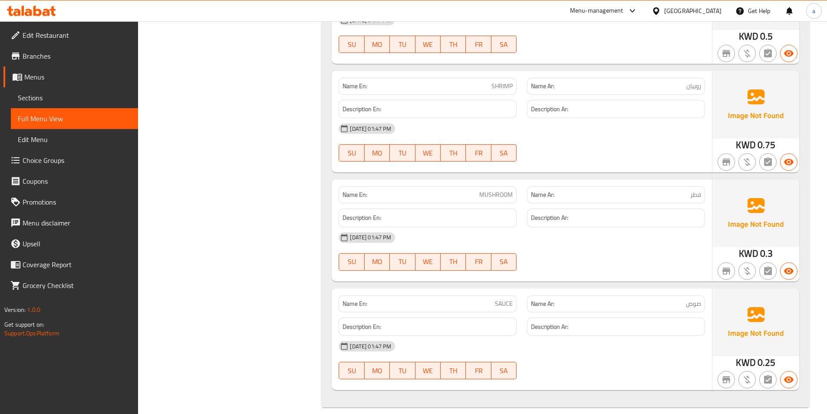
scroll to position [7118, 0]
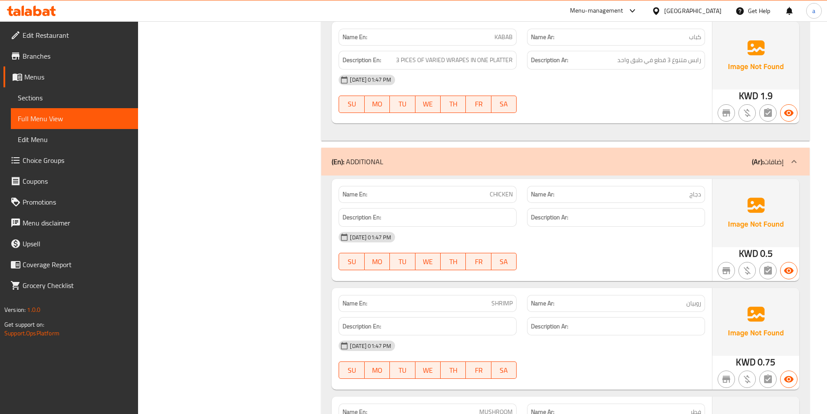
click at [776, 156] on p "(Ar): إضافات" at bounding box center [768, 161] width 32 height 10
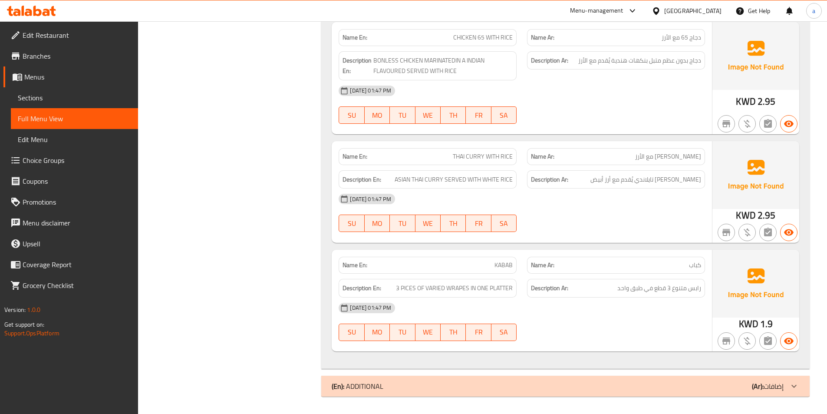
scroll to position [6880, 0]
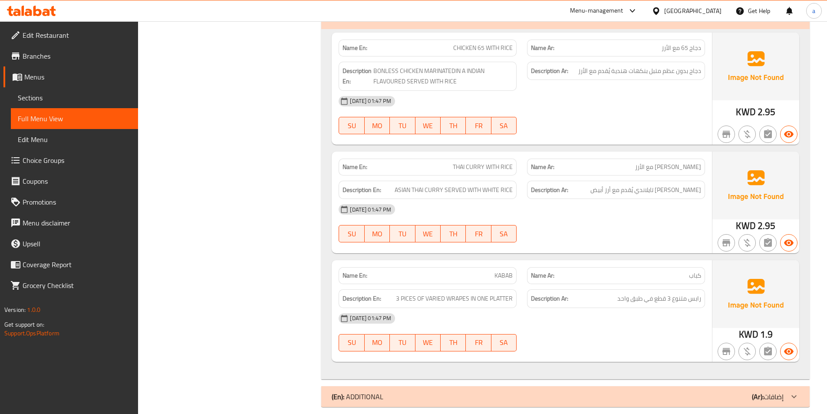
click at [779, 391] on p "(Ar): إضافات" at bounding box center [768, 396] width 32 height 10
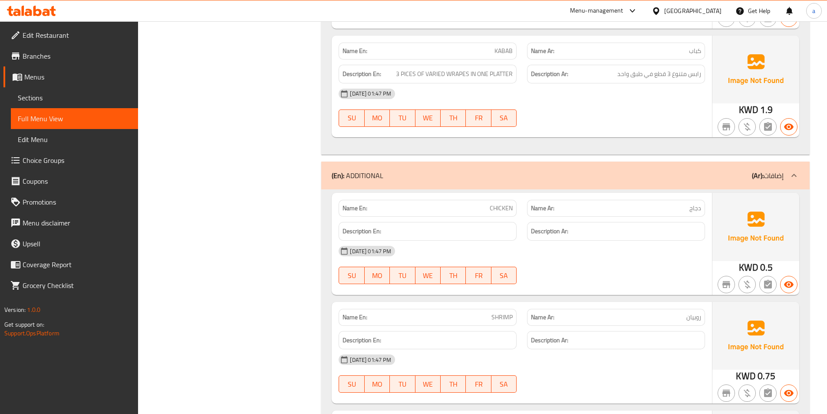
scroll to position [7161, 0]
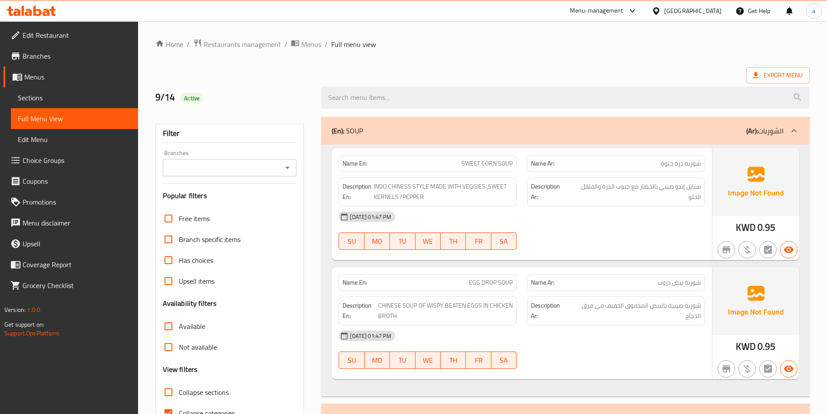
scroll to position [174, 0]
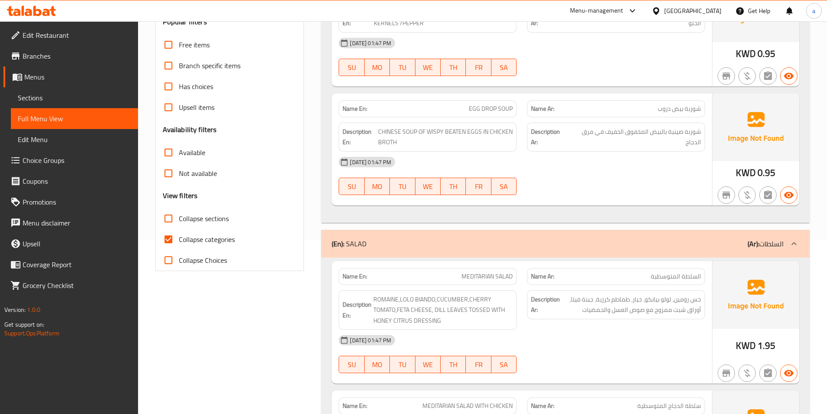
click at [161, 236] on input "Collapse categories" at bounding box center [168, 239] width 21 height 21
checkbox input "false"
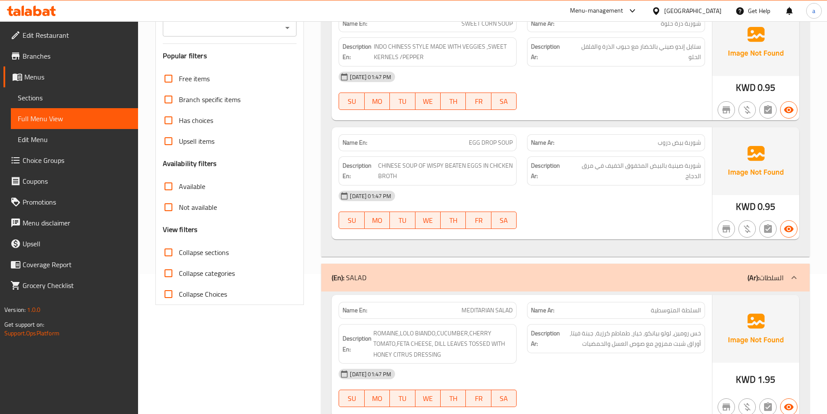
scroll to position [0, 0]
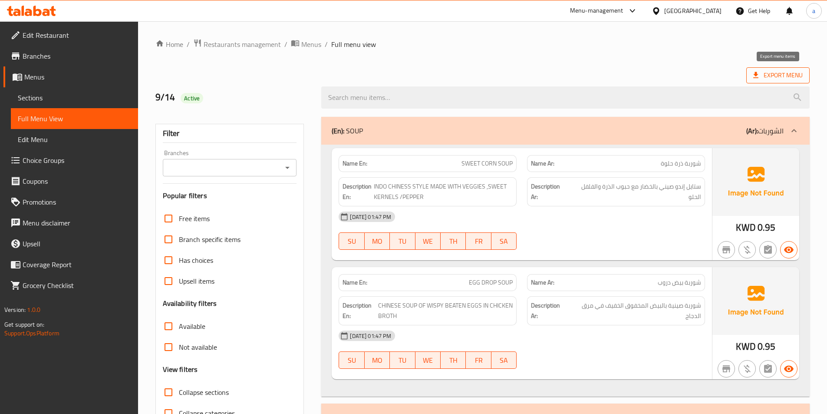
click at [783, 76] on span "Export Menu" at bounding box center [778, 75] width 50 height 11
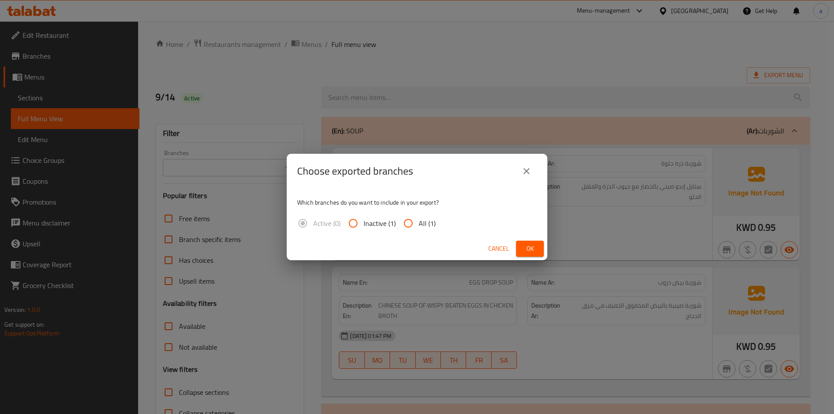
click at [411, 220] on input "All (1)" at bounding box center [408, 223] width 21 height 21
radio input "true"
click at [530, 244] on span "Ok" at bounding box center [530, 248] width 14 height 11
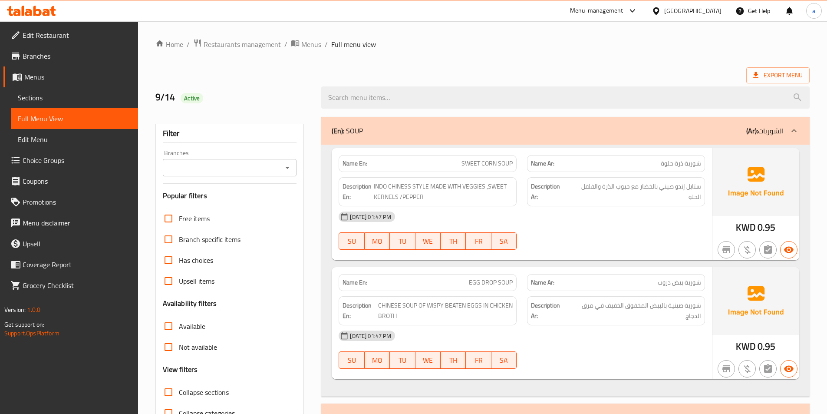
click at [50, 18] on div at bounding box center [31, 10] width 63 height 17
click at [49, 16] on div at bounding box center [31, 11] width 49 height 10
